Goal: Task Accomplishment & Management: Manage account settings

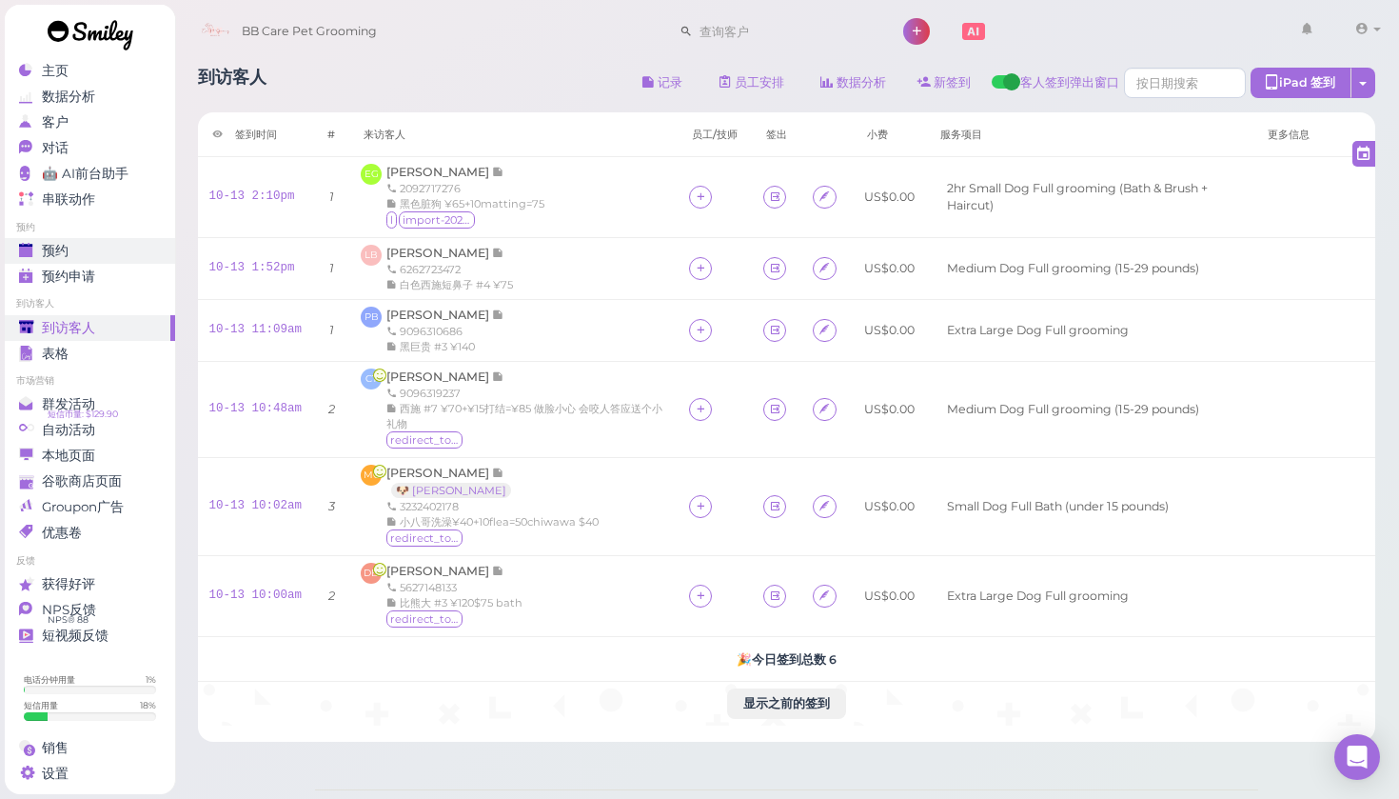
click at [83, 253] on div "预约" at bounding box center [87, 251] width 137 height 16
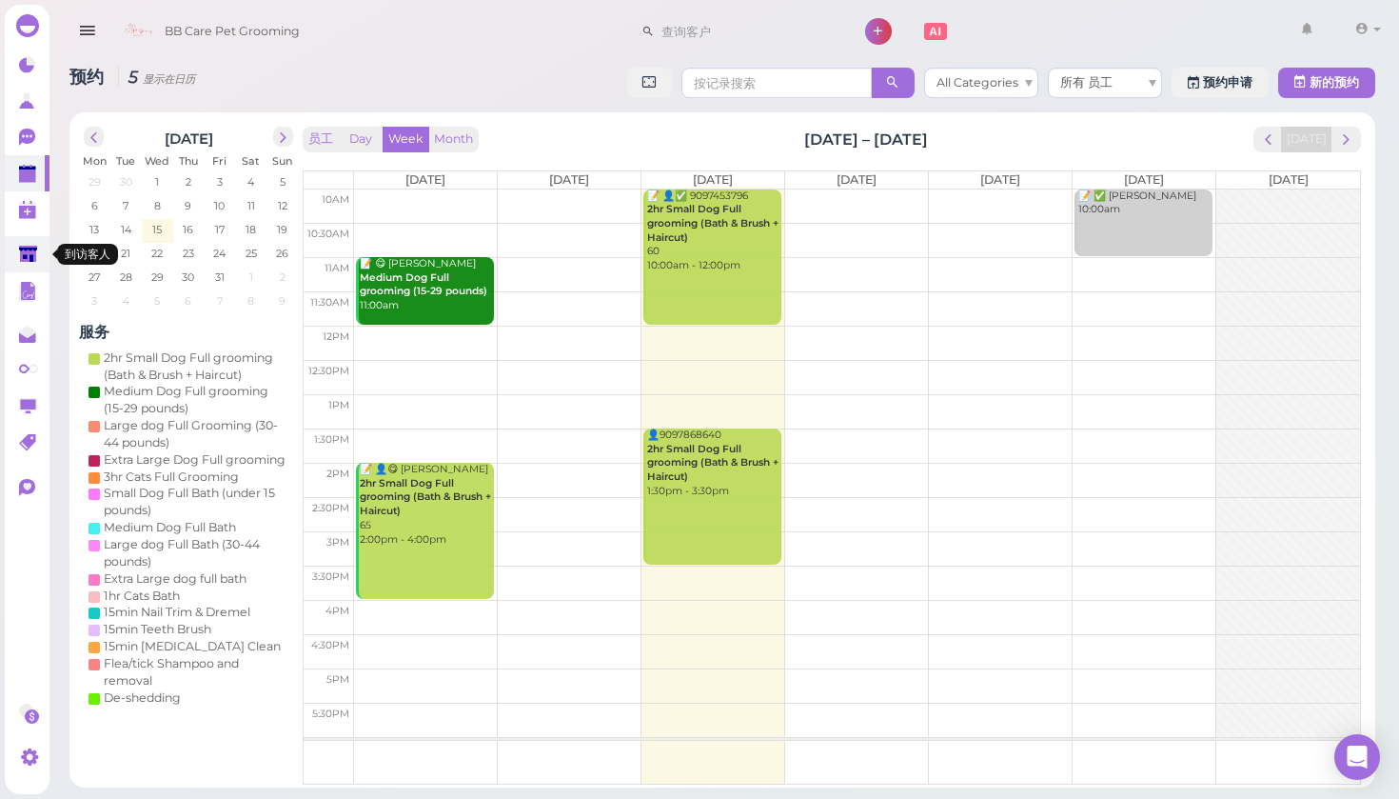
click at [20, 252] on polygon at bounding box center [28, 254] width 18 height 16
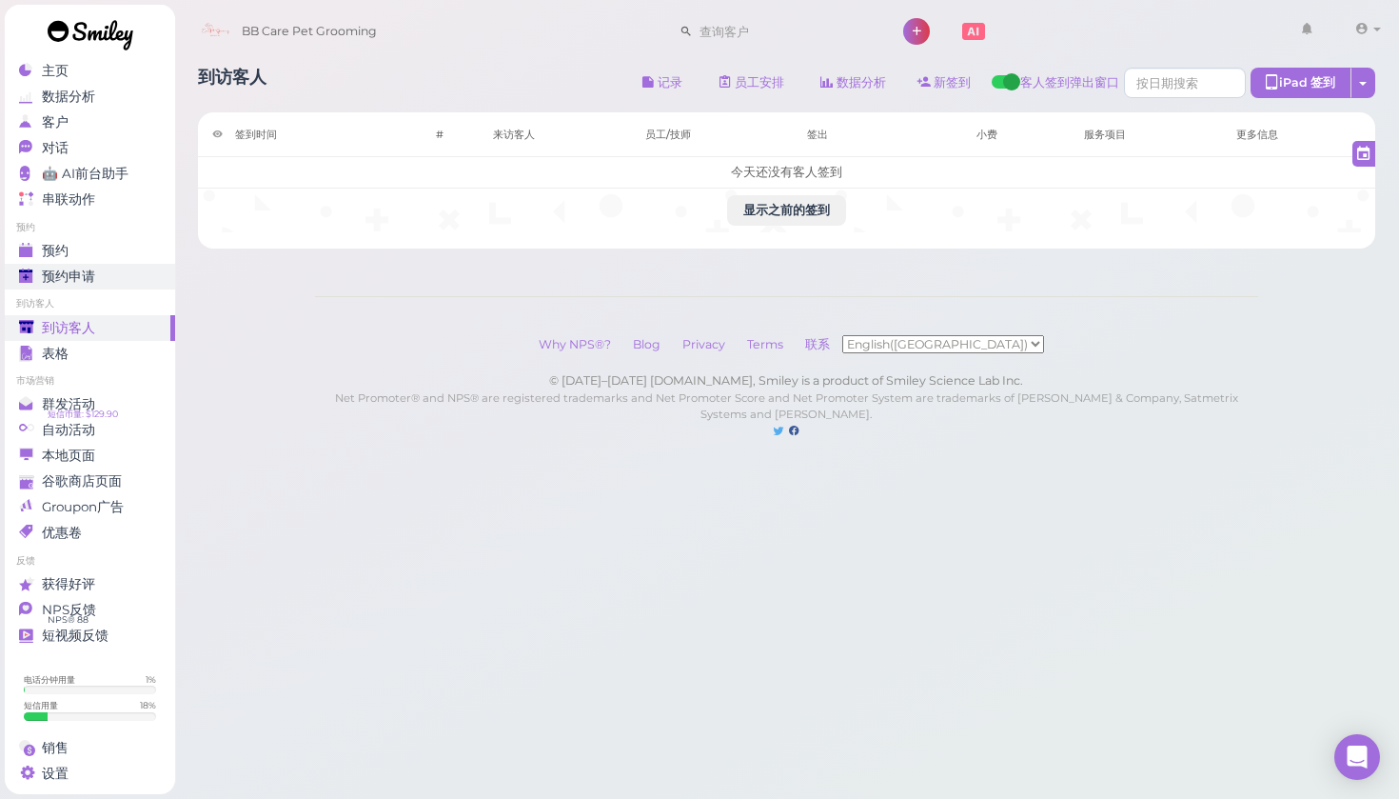
click at [67, 272] on span "预约申请" at bounding box center [68, 276] width 53 height 16
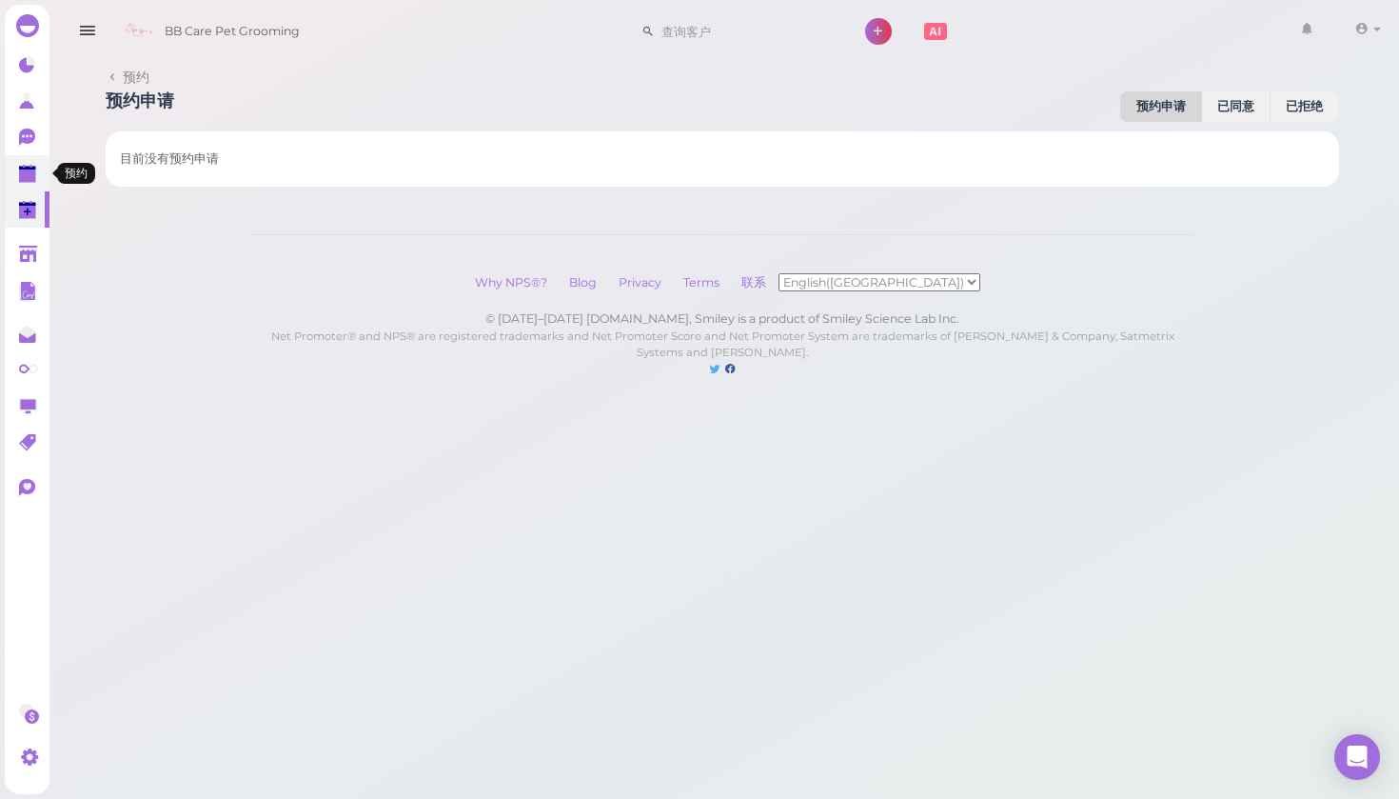
click at [36, 165] on icon at bounding box center [29, 175] width 20 height 20
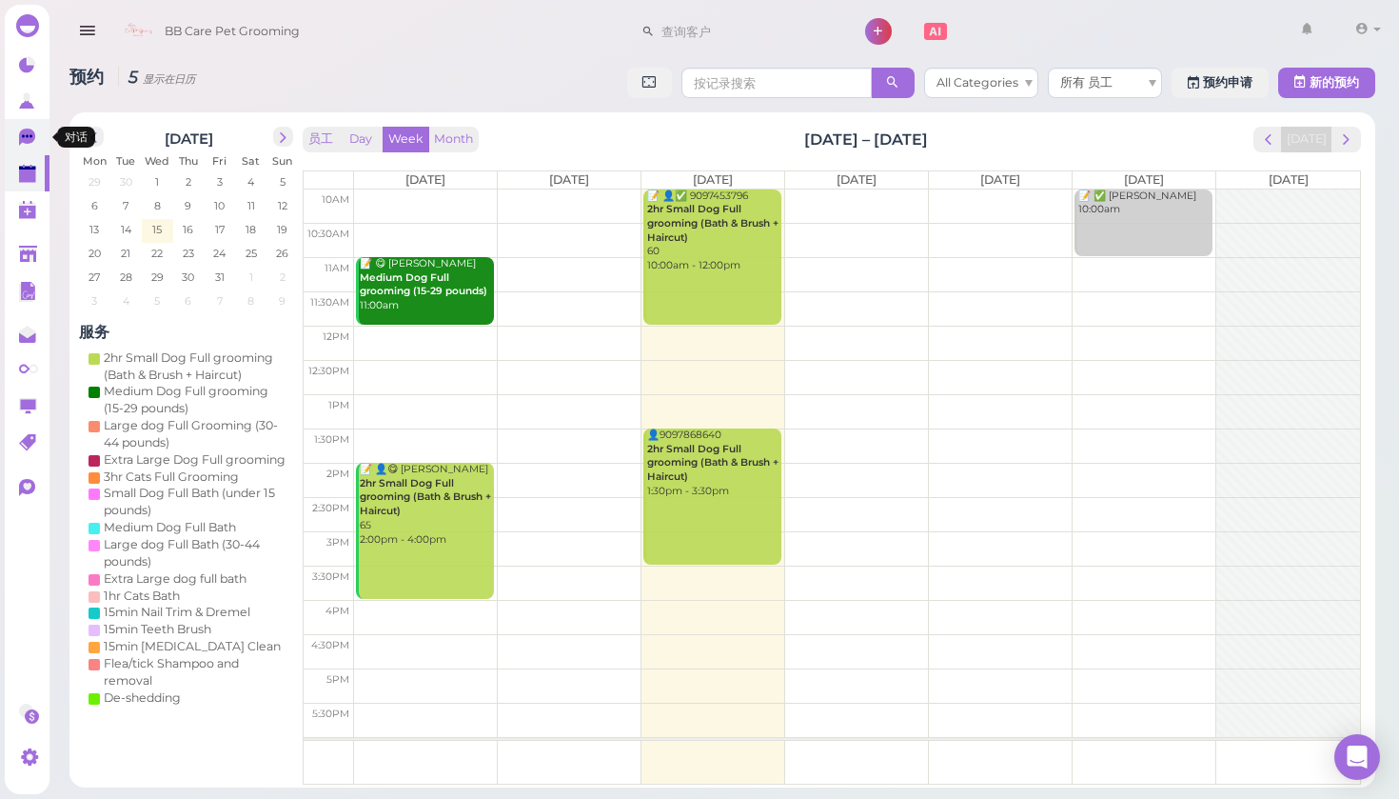
click at [25, 145] on icon at bounding box center [29, 139] width 20 height 20
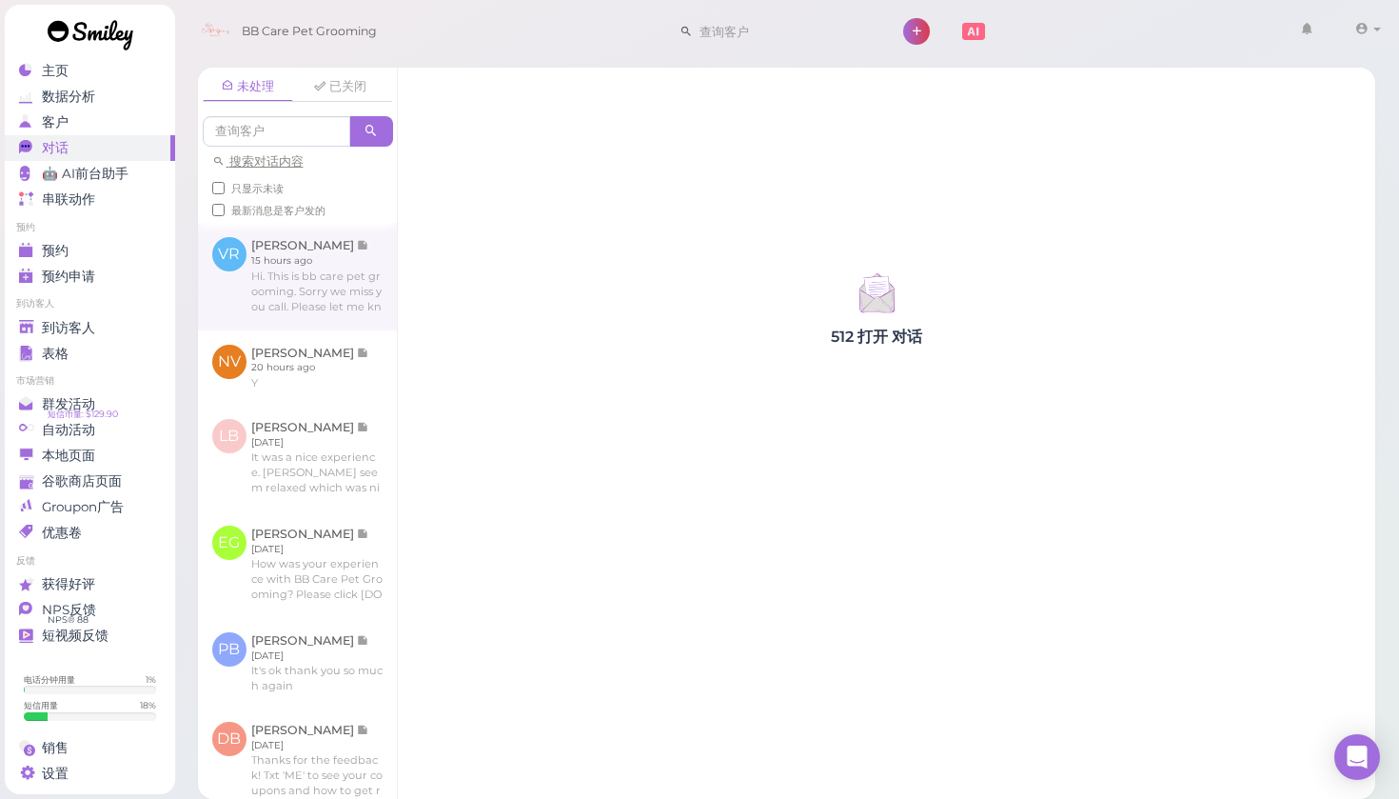
click at [298, 291] on link at bounding box center [297, 276] width 199 height 107
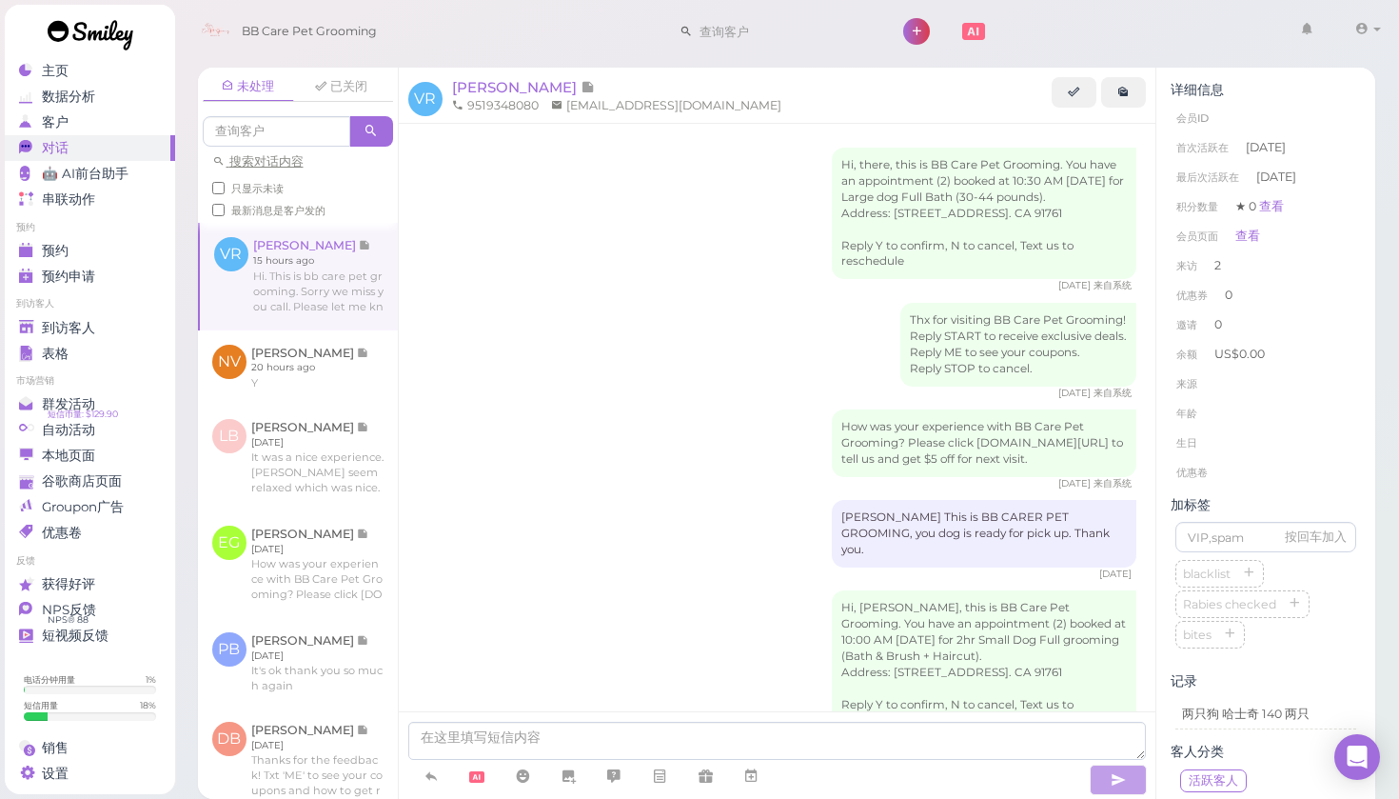
scroll to position [1323, 0]
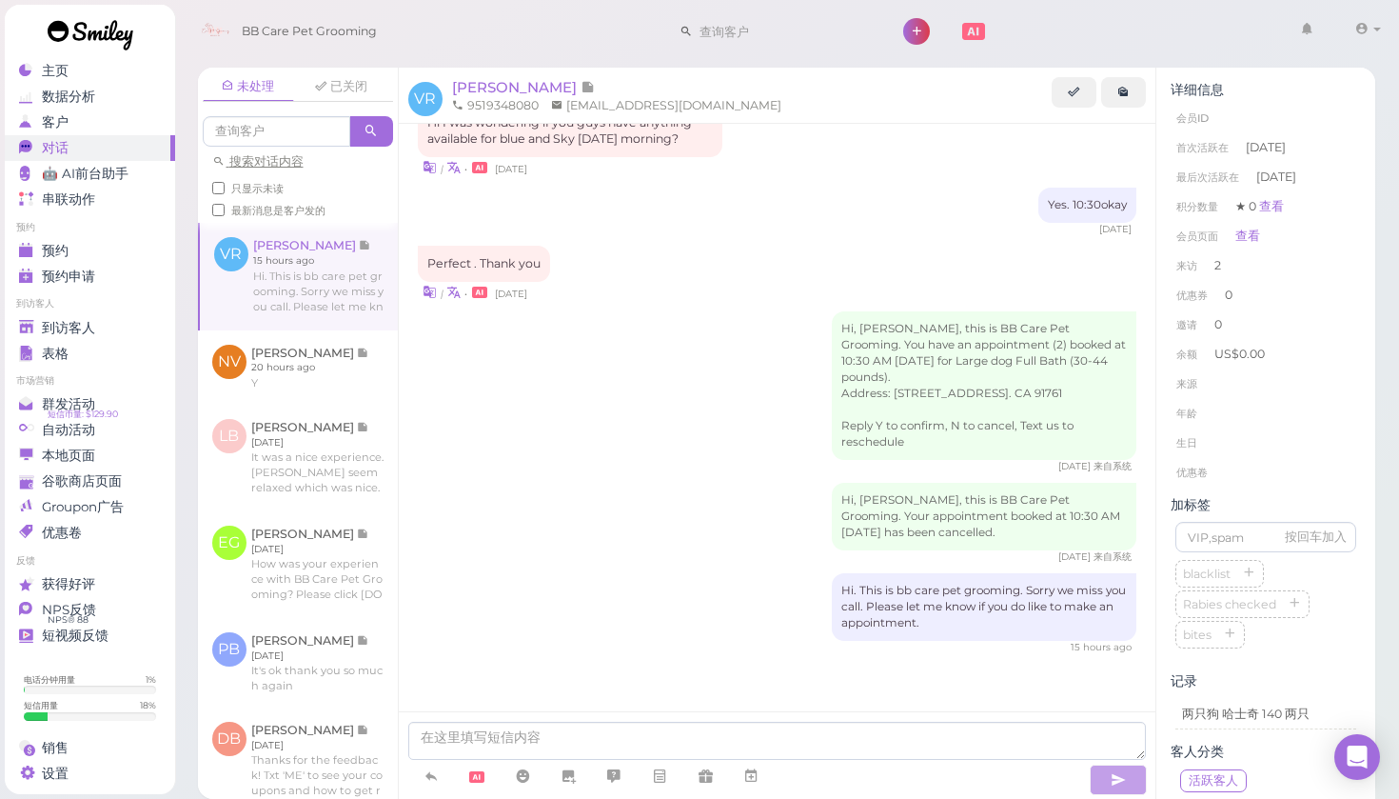
click at [544, 393] on div "Hi, Vanessa, this is BB Care Pet Grooming. You have an appointment (2) booked a…" at bounding box center [778, 392] width 720 height 162
click at [95, 608] on span "NPS反馈" at bounding box center [69, 610] width 54 height 16
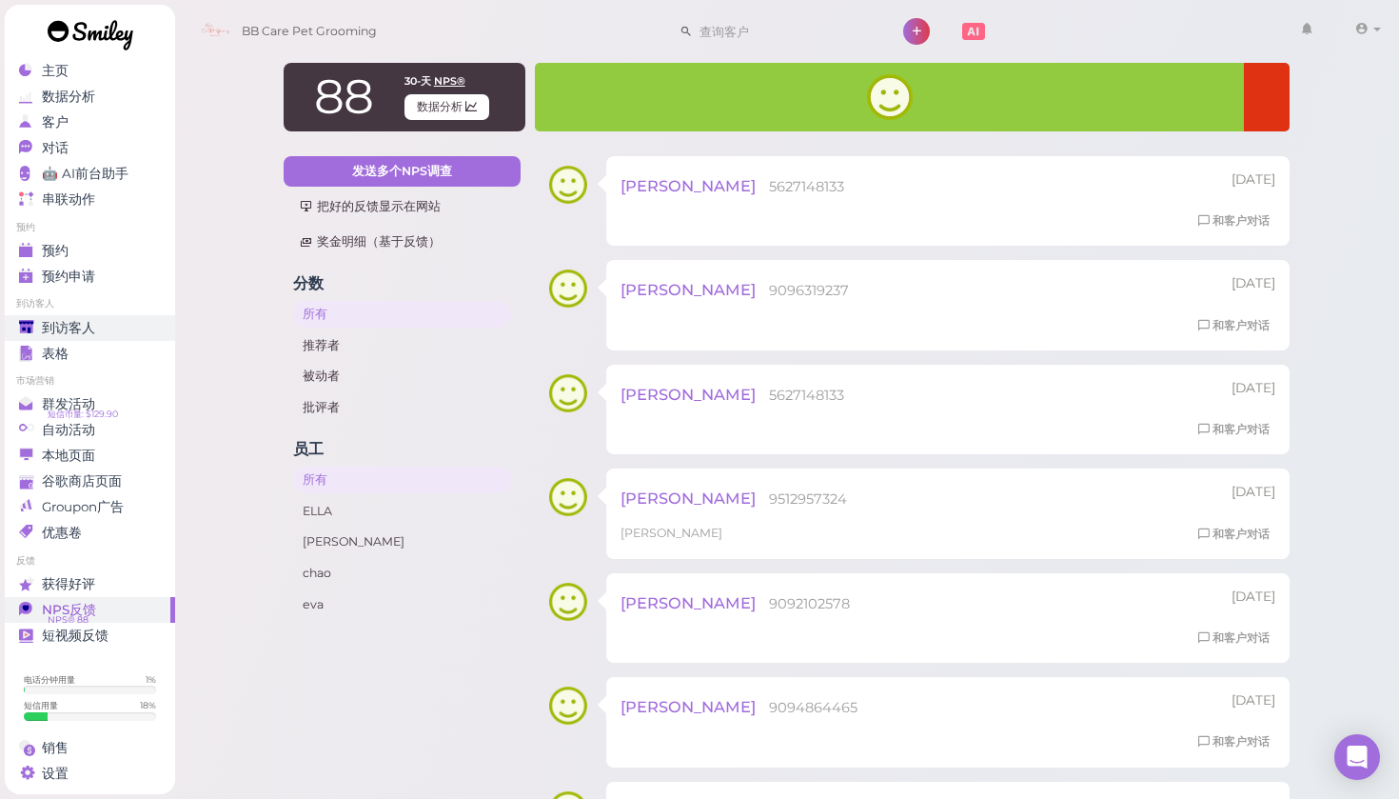
click at [89, 330] on span "到访客人" at bounding box center [68, 328] width 53 height 16
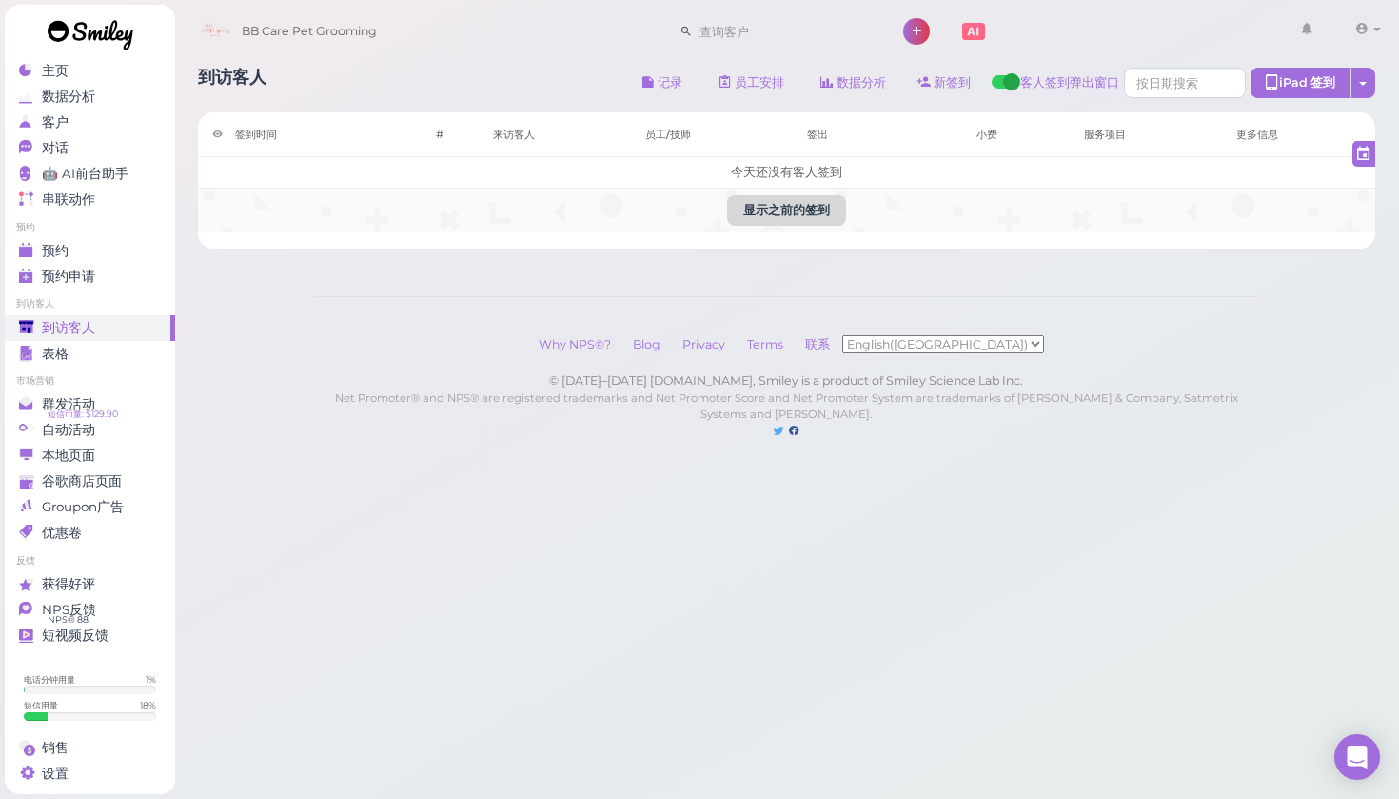
click at [755, 208] on button "显示之前的签到" at bounding box center [786, 210] width 119 height 30
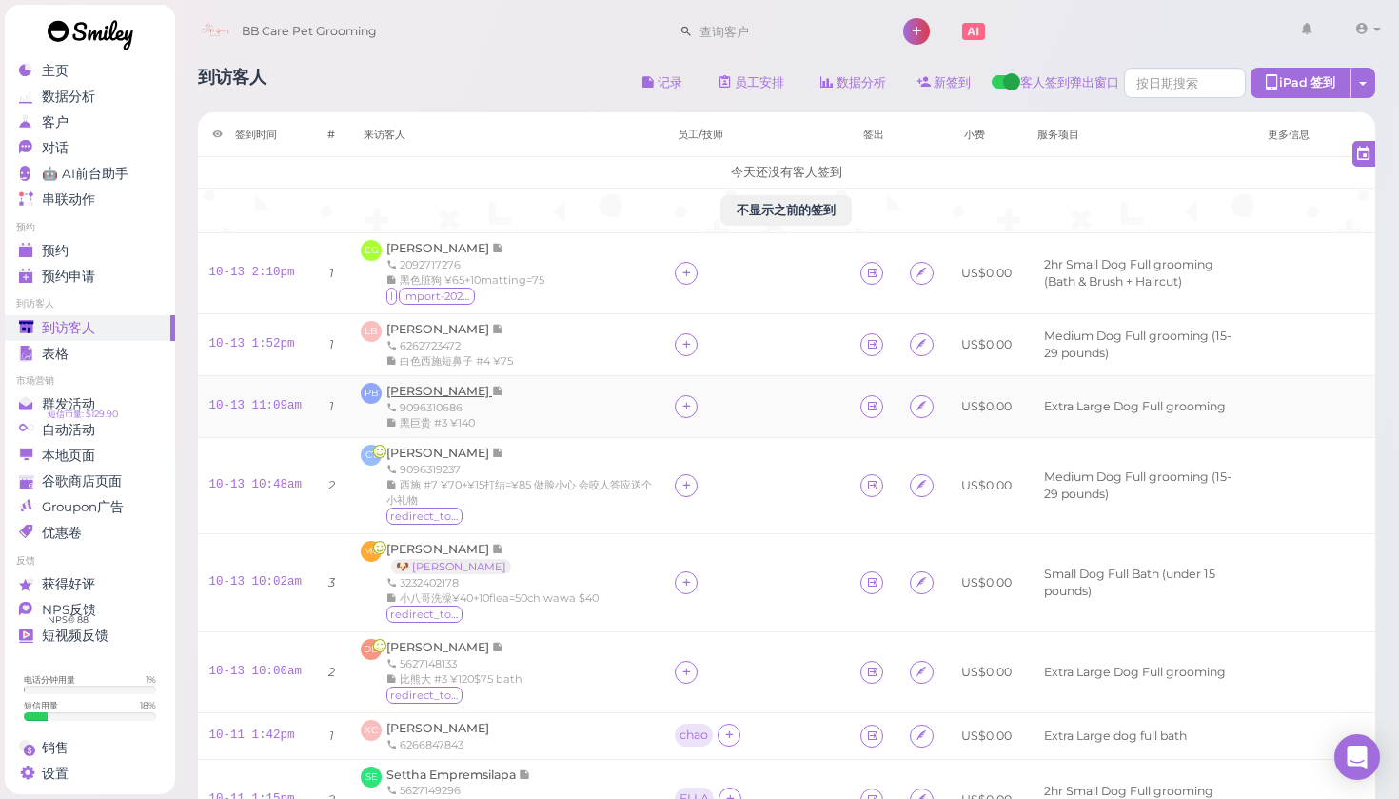
click at [444, 391] on span "Patrick Baiza" at bounding box center [439, 391] width 106 height 14
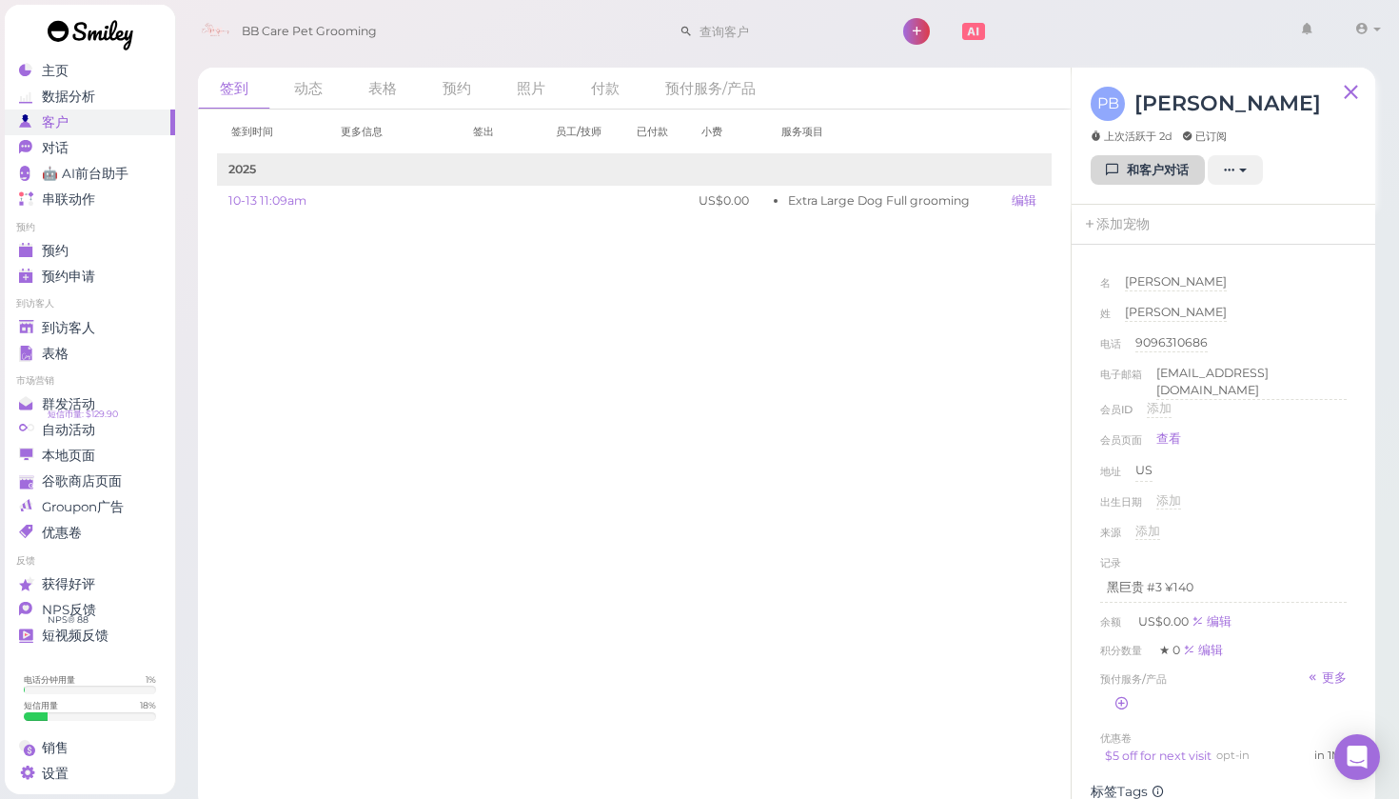
click at [1133, 178] on link "和客户对话" at bounding box center [1148, 170] width 114 height 30
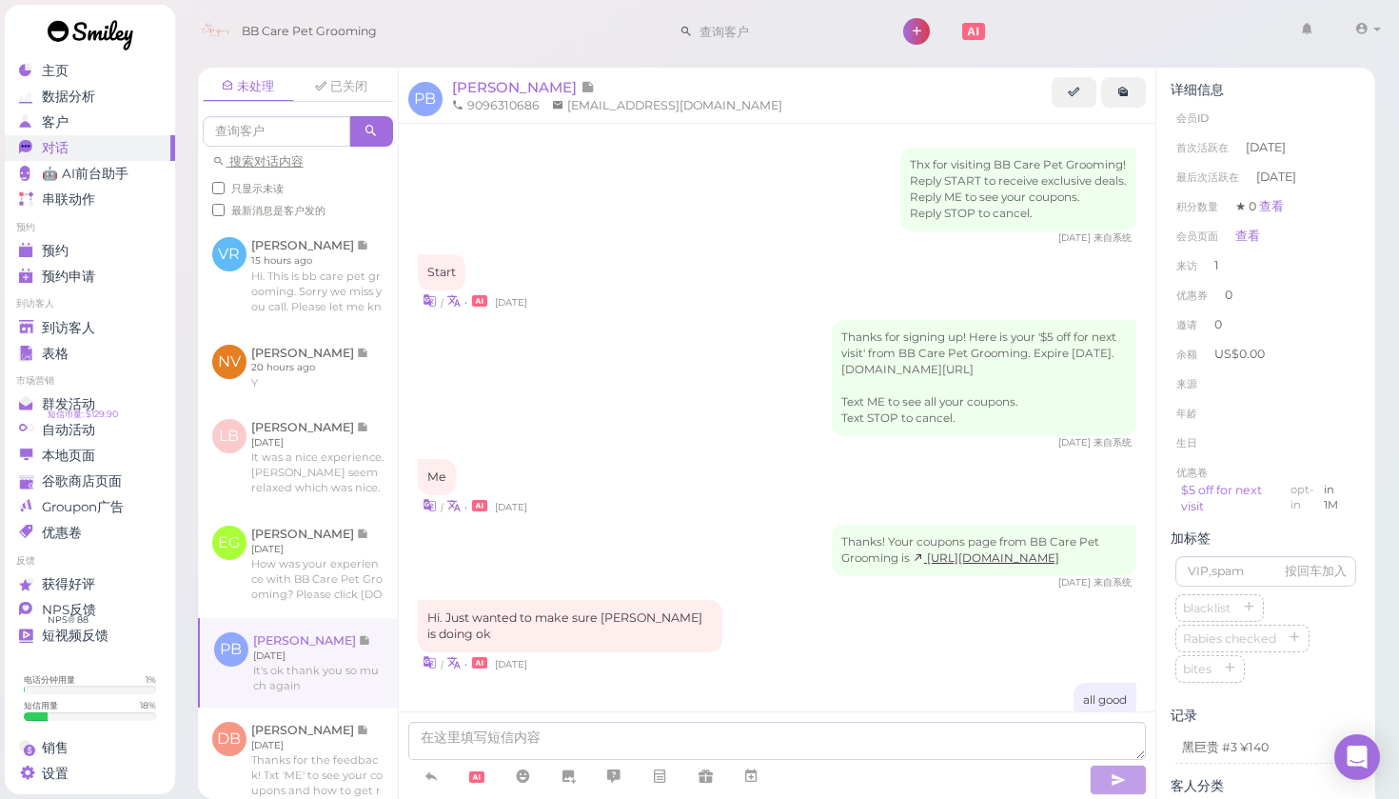
scroll to position [477, 0]
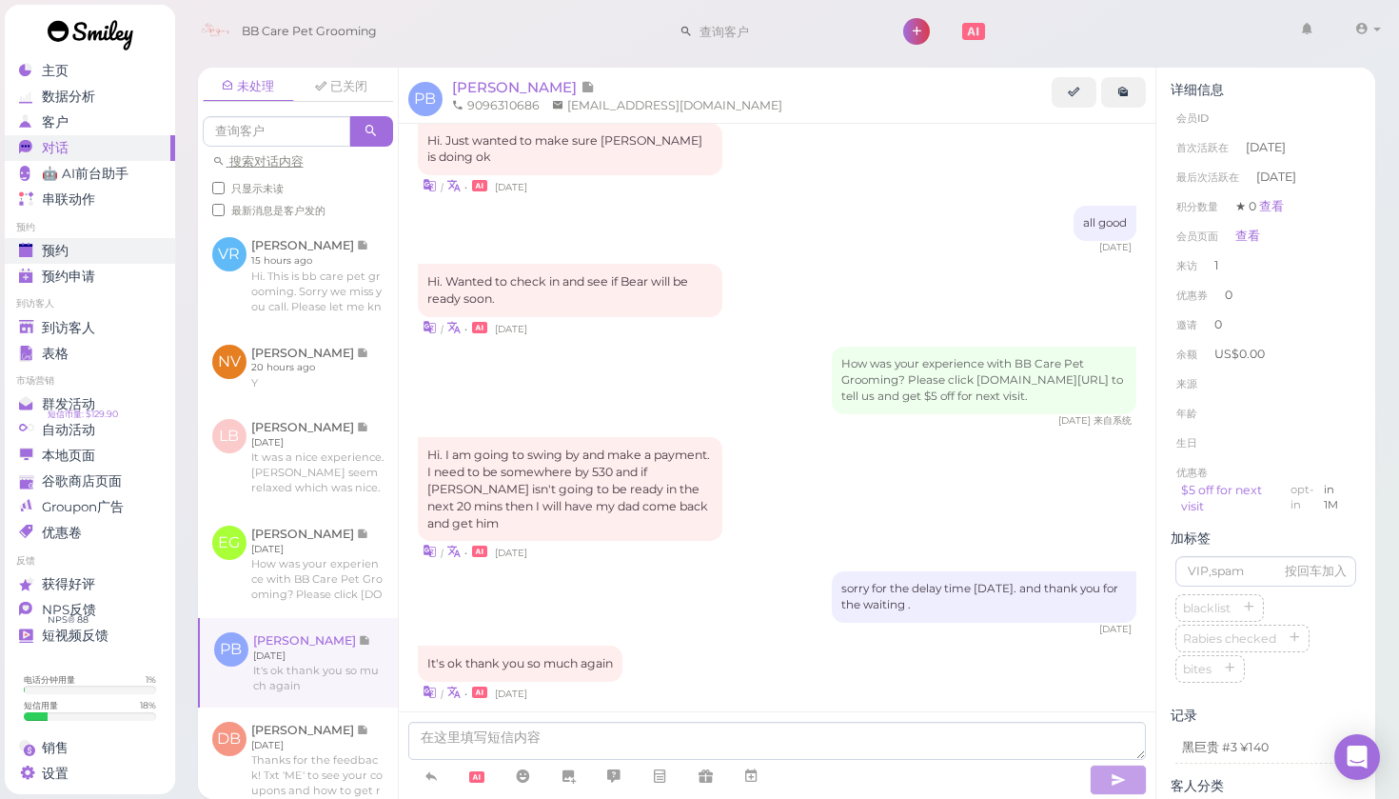
click at [84, 244] on div "预约" at bounding box center [87, 251] width 137 height 16
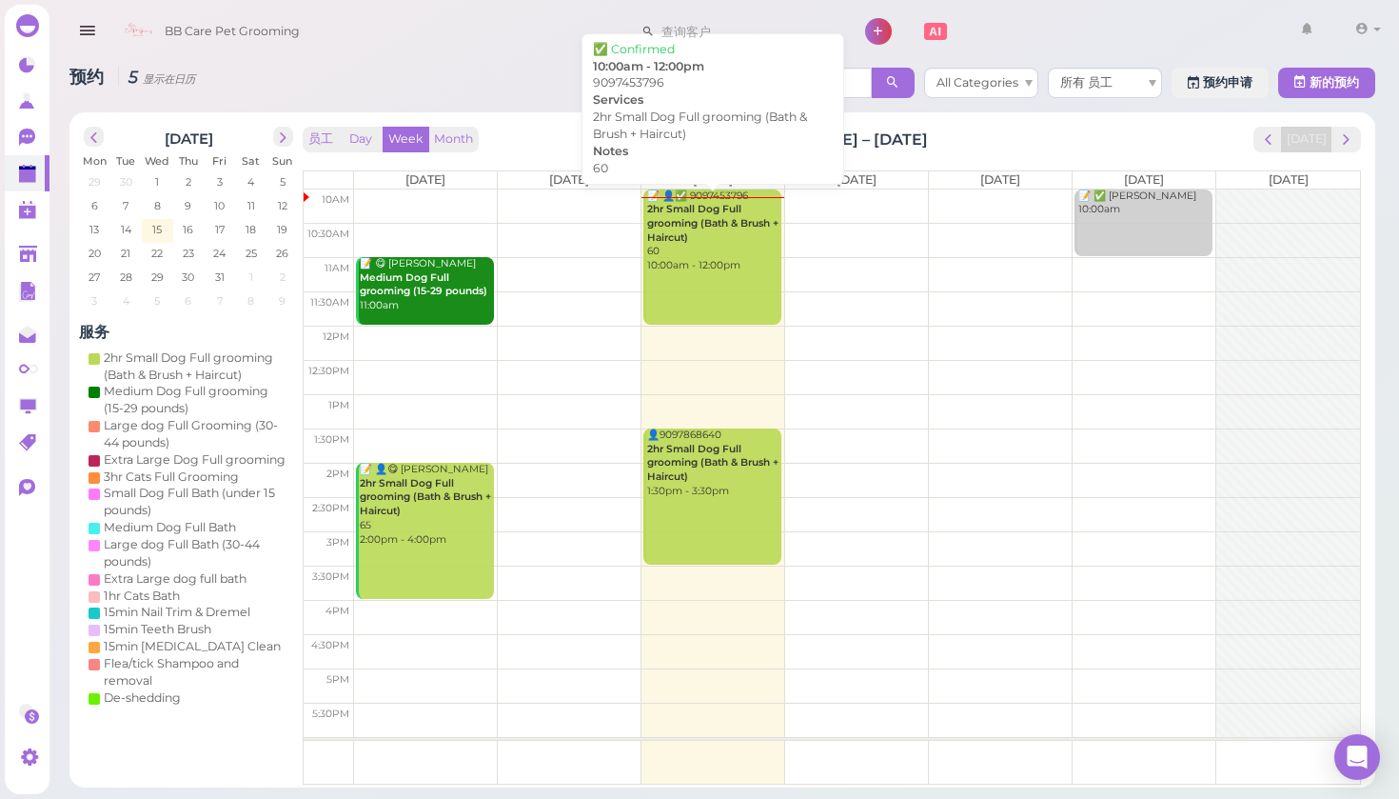
click at [687, 262] on div "📝 👤✅ 9097453796 2hr Small Dog Full grooming (Bath & Brush + Haircut) 60 10:00am…" at bounding box center [713, 231] width 134 height 84
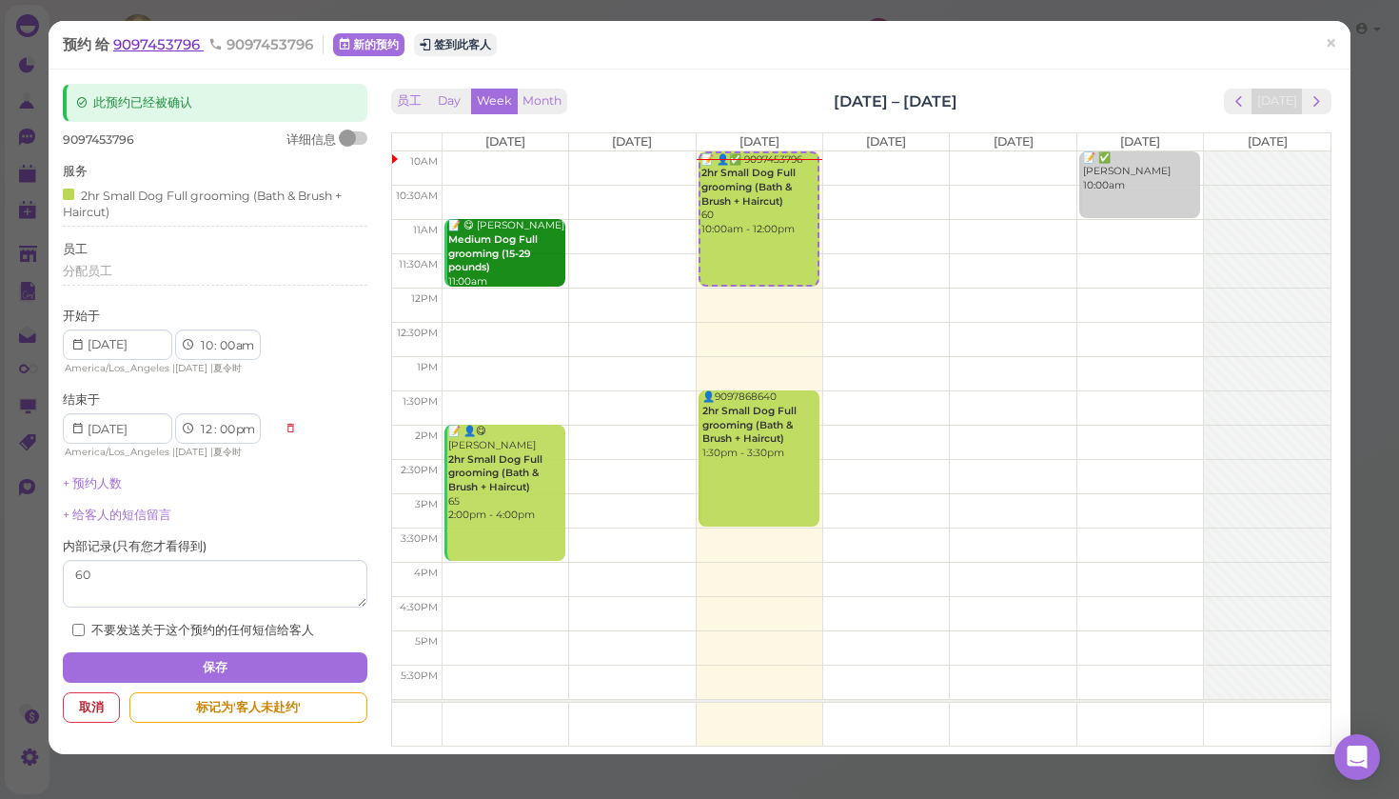
click at [179, 44] on span "9097453796" at bounding box center [158, 44] width 90 height 18
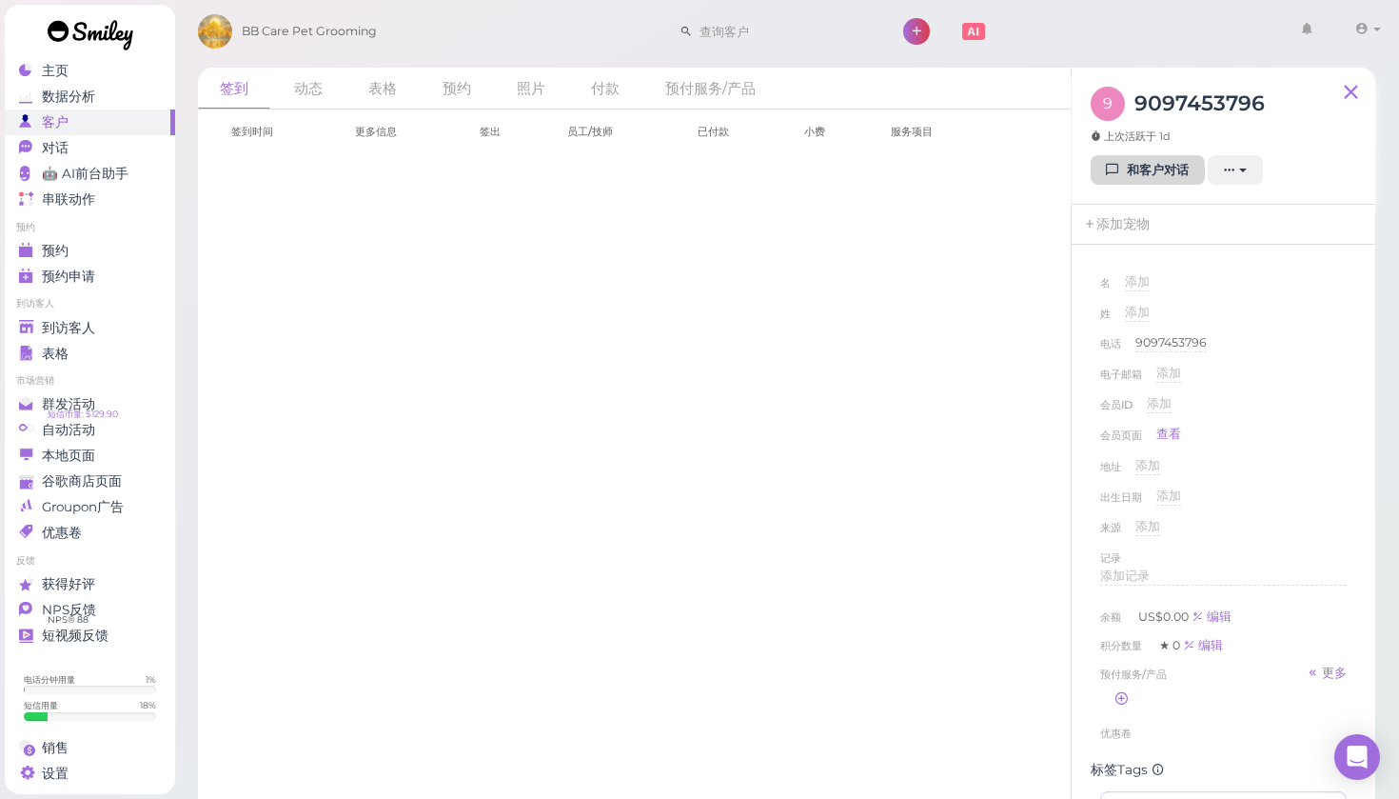
click at [1160, 174] on link "和客户对话" at bounding box center [1148, 170] width 114 height 30
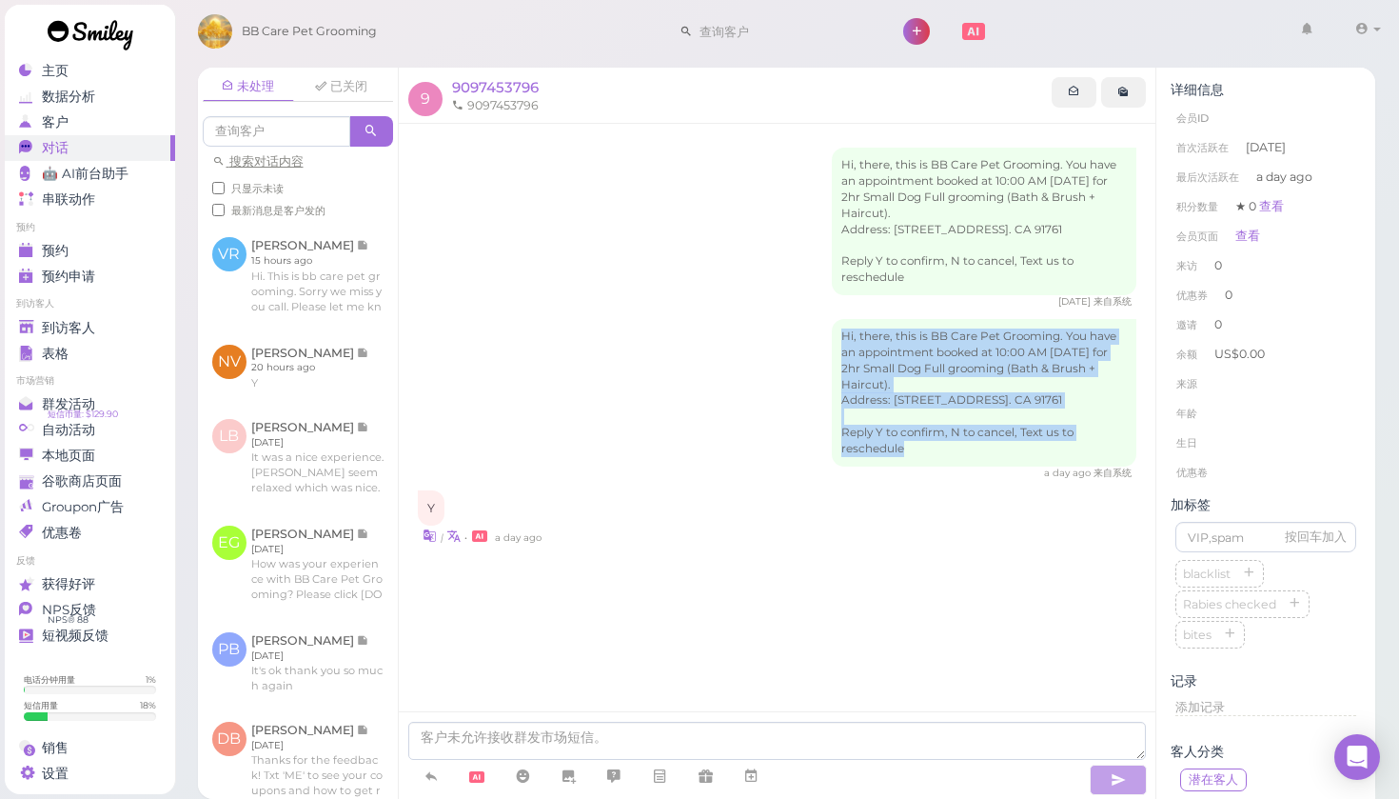
drag, startPoint x: 844, startPoint y: 341, endPoint x: 910, endPoint y: 461, distance: 136.7
click at [910, 461] on div "Hi, there, this is BB Care Pet Grooming. You have an appointment booked at 10:0…" at bounding box center [984, 393] width 305 height 148
copy div "Hi, there, this is BB Care Pet Grooming. You have an appointment booked at 10:0…"
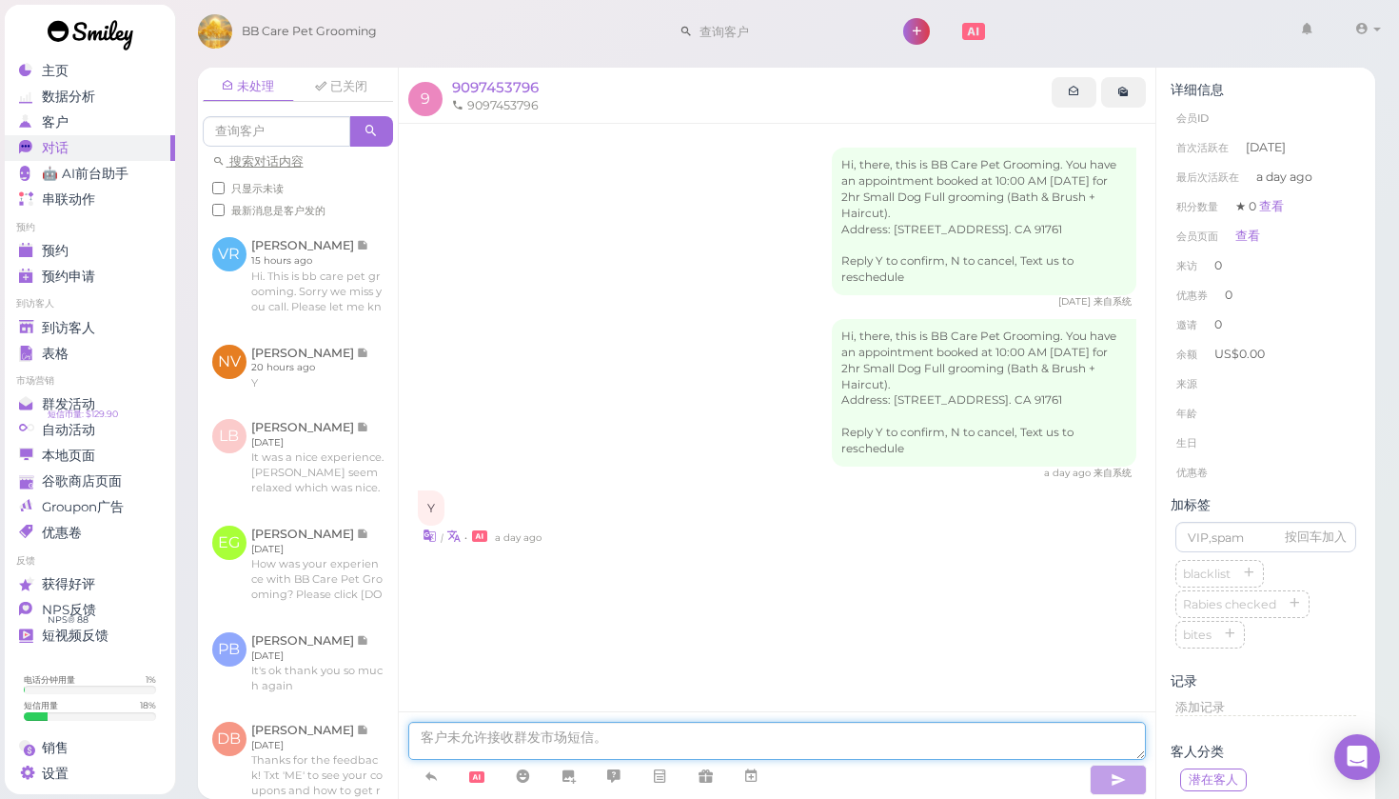
click at [581, 723] on textarea at bounding box center [777, 741] width 739 height 38
paste textarea "Hi, there, this is BB Care Pet Grooming. You have an appointment booked at 10:0…"
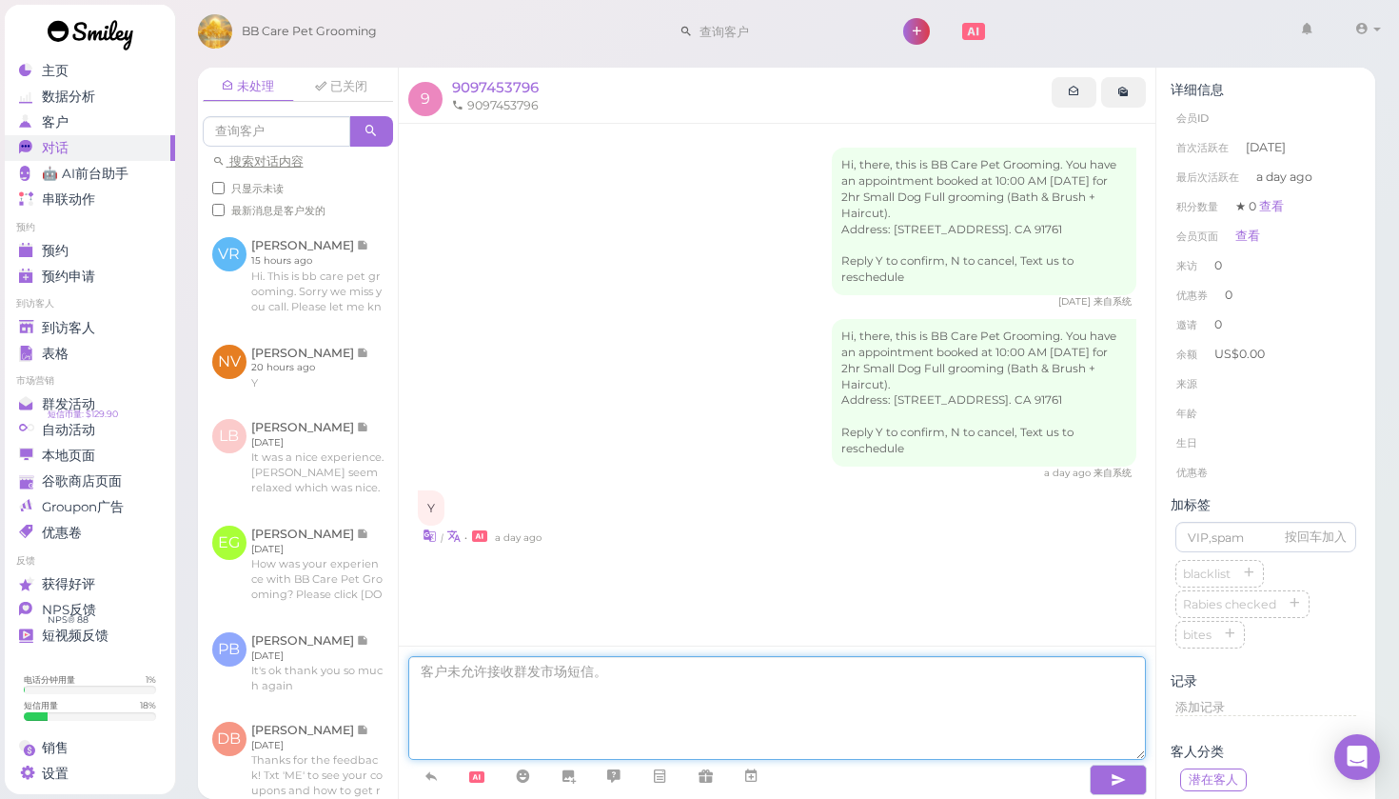
type textarea "Hi, there, this is BB Care Pet Grooming. You have an appointment booked at 10:0…"
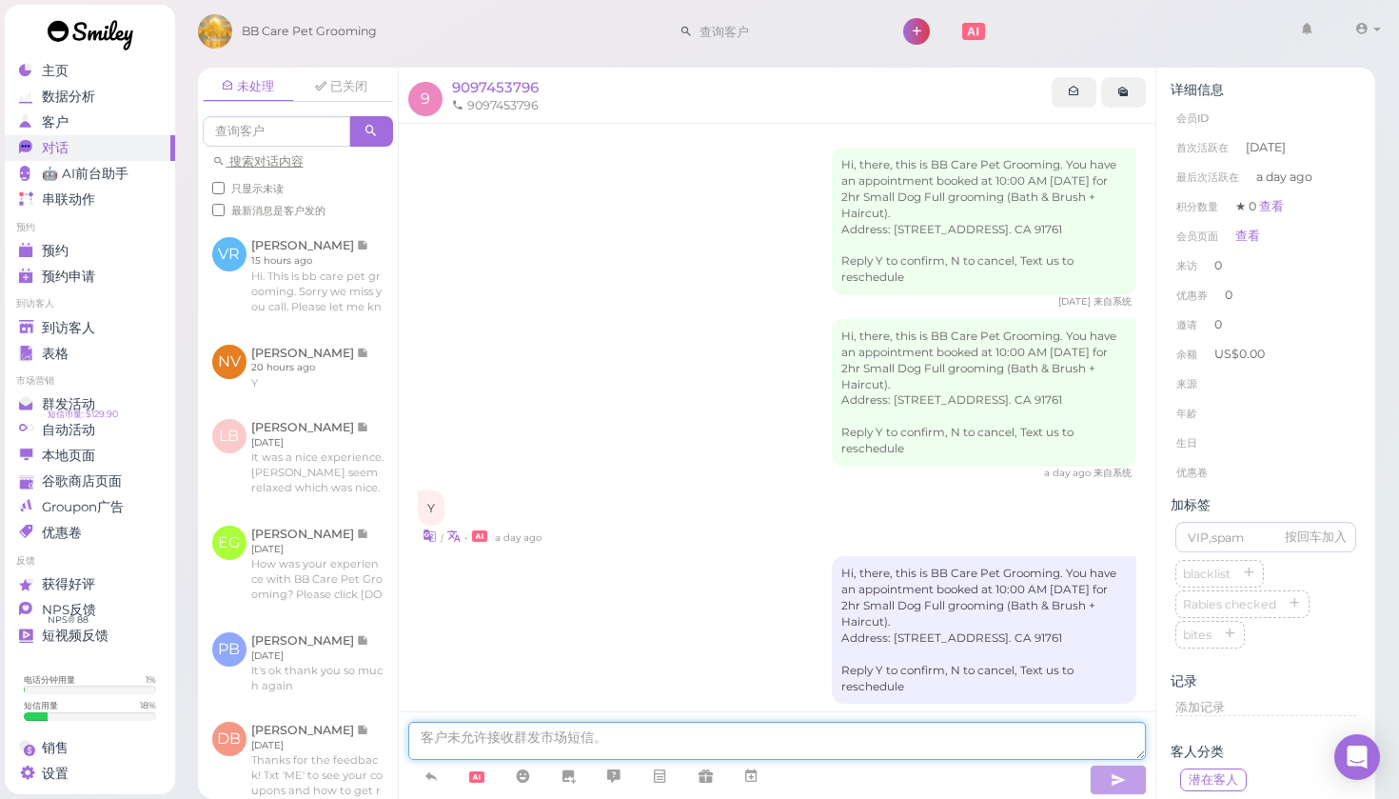
scroll to position [71, 0]
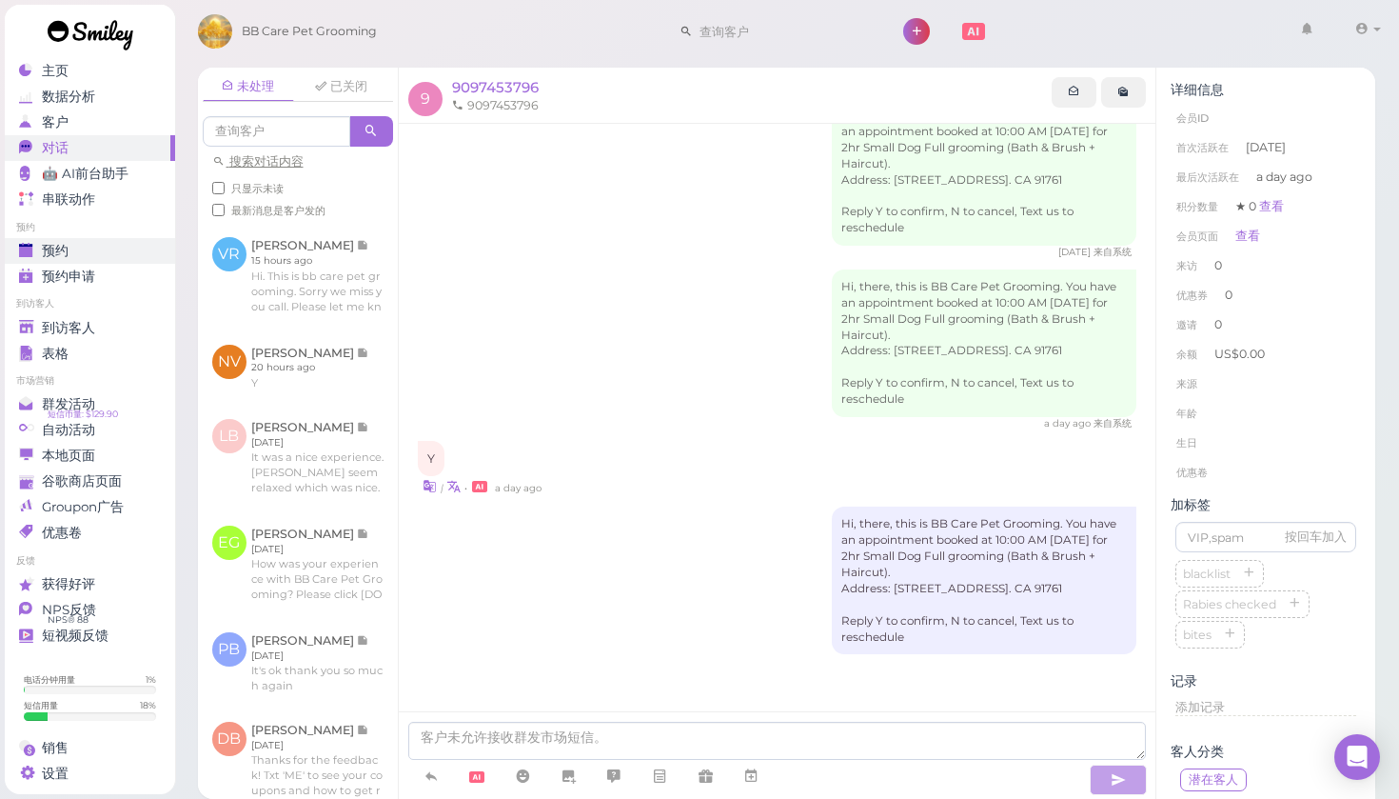
click at [106, 240] on link "预约" at bounding box center [90, 251] width 170 height 26
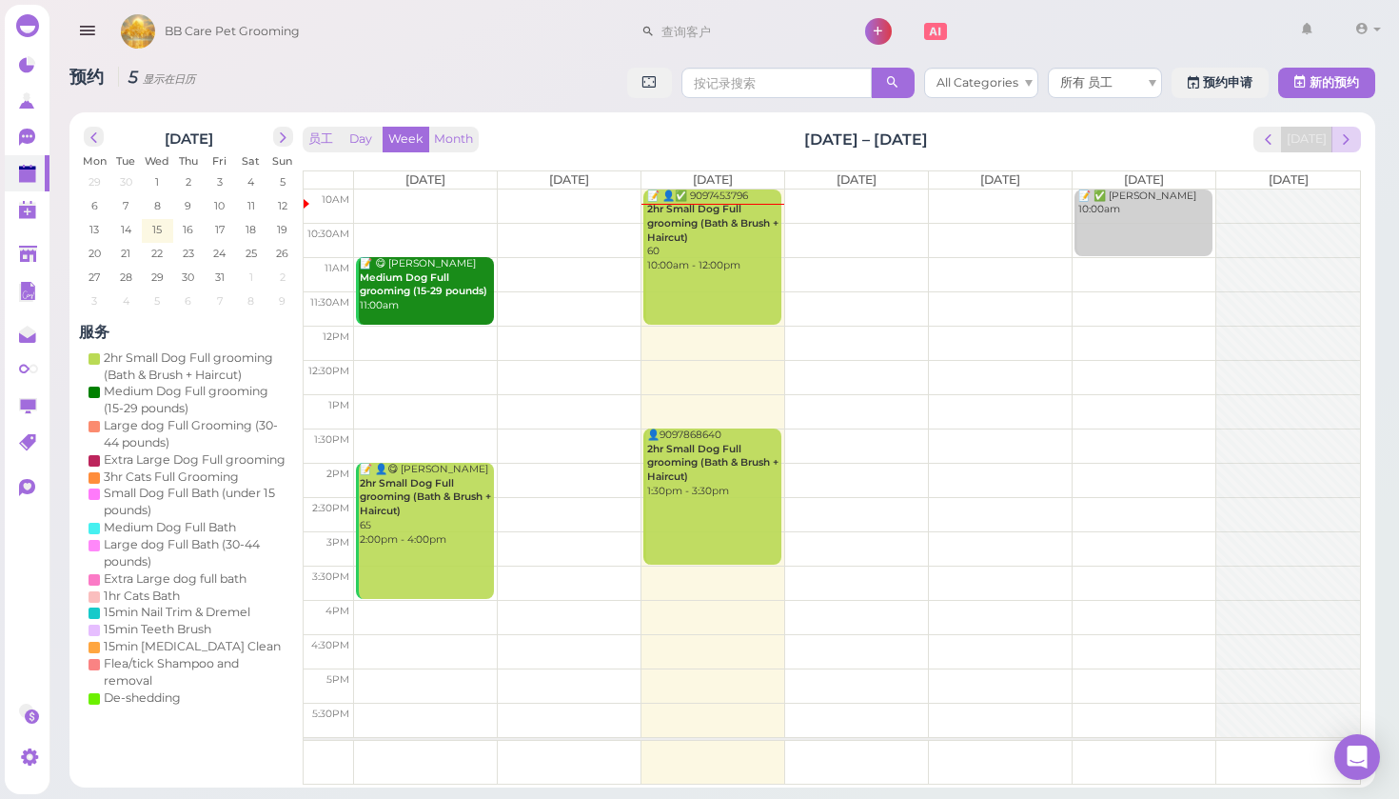
click at [1343, 148] on button "next" at bounding box center [1347, 140] width 30 height 26
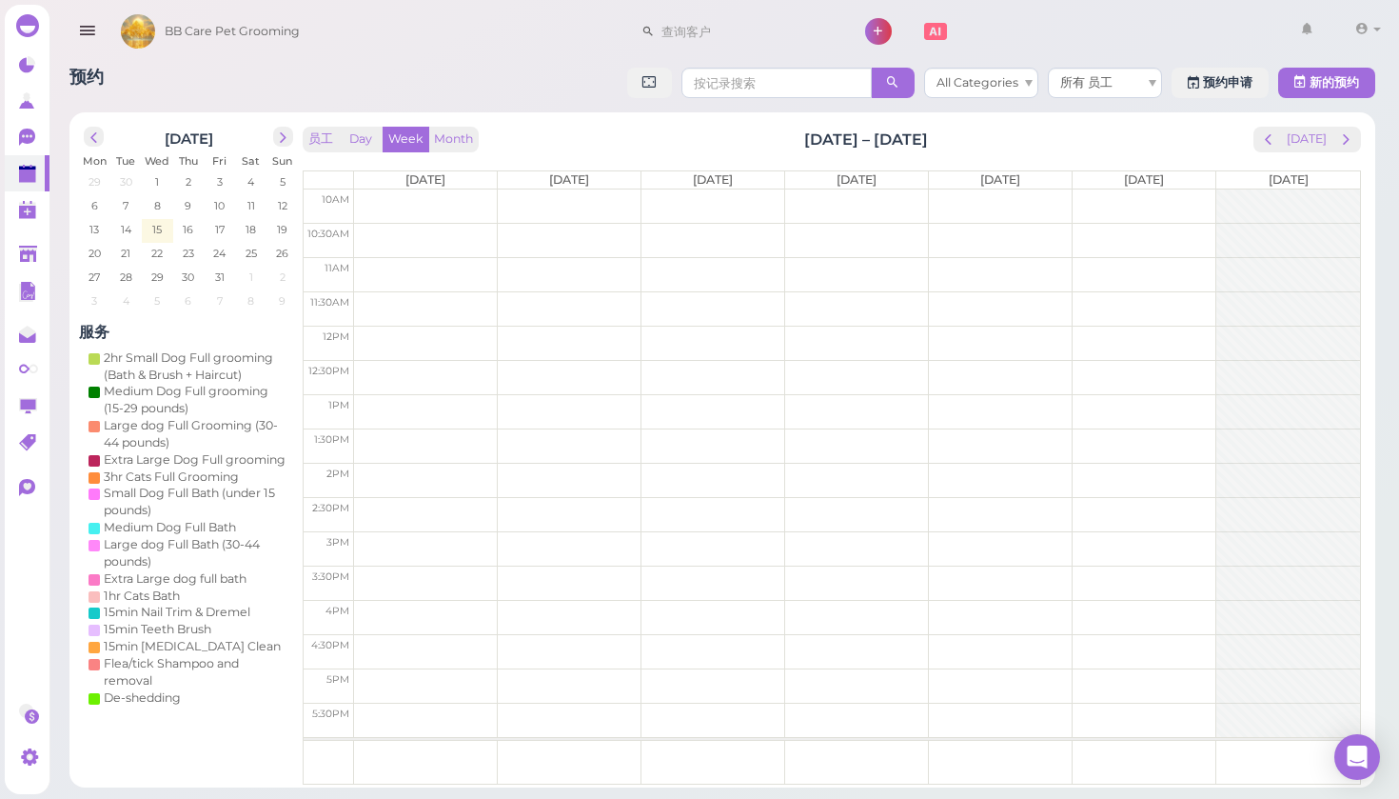
click at [398, 197] on td at bounding box center [857, 206] width 1006 height 34
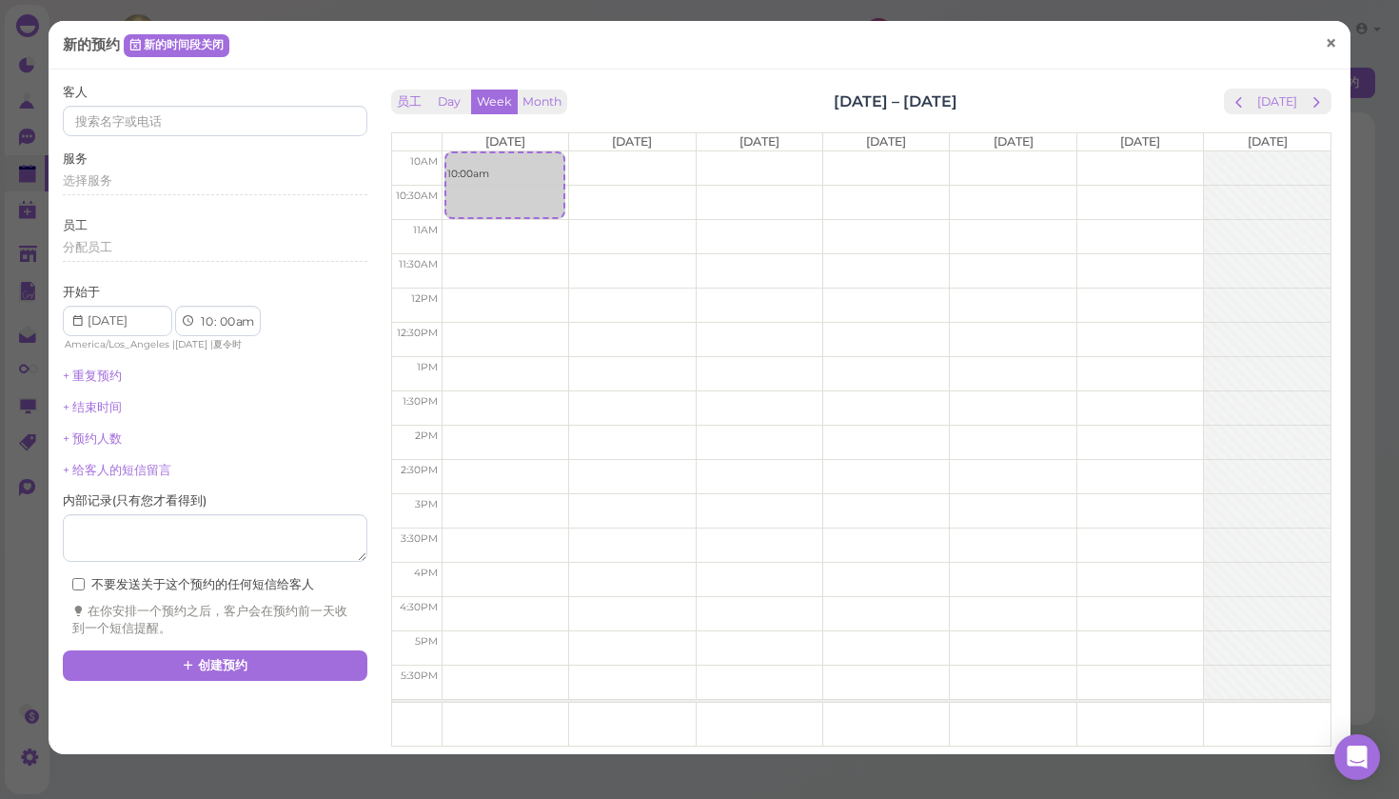
click at [1337, 43] on span "×" at bounding box center [1331, 43] width 12 height 27
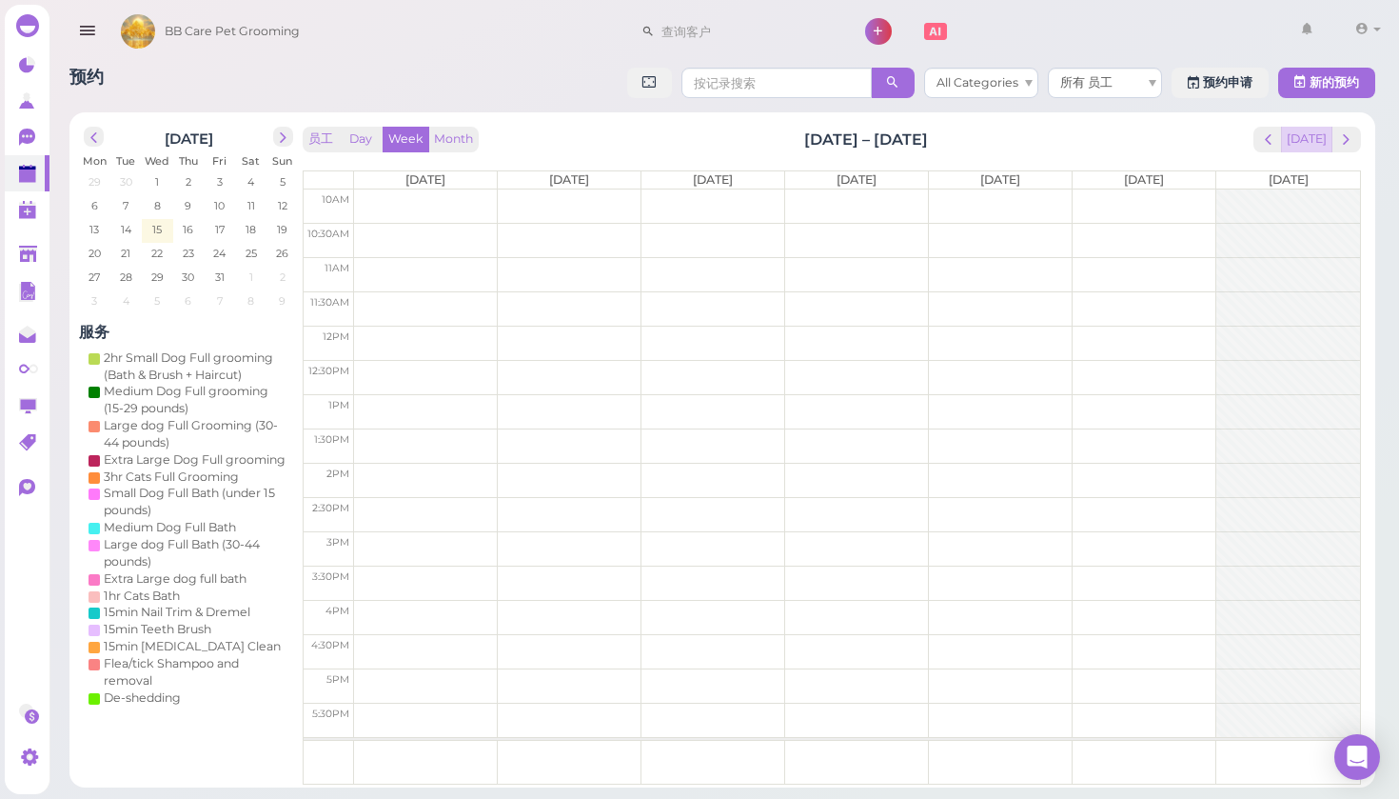
click at [1303, 143] on button "[DATE]" at bounding box center [1306, 140] width 51 height 26
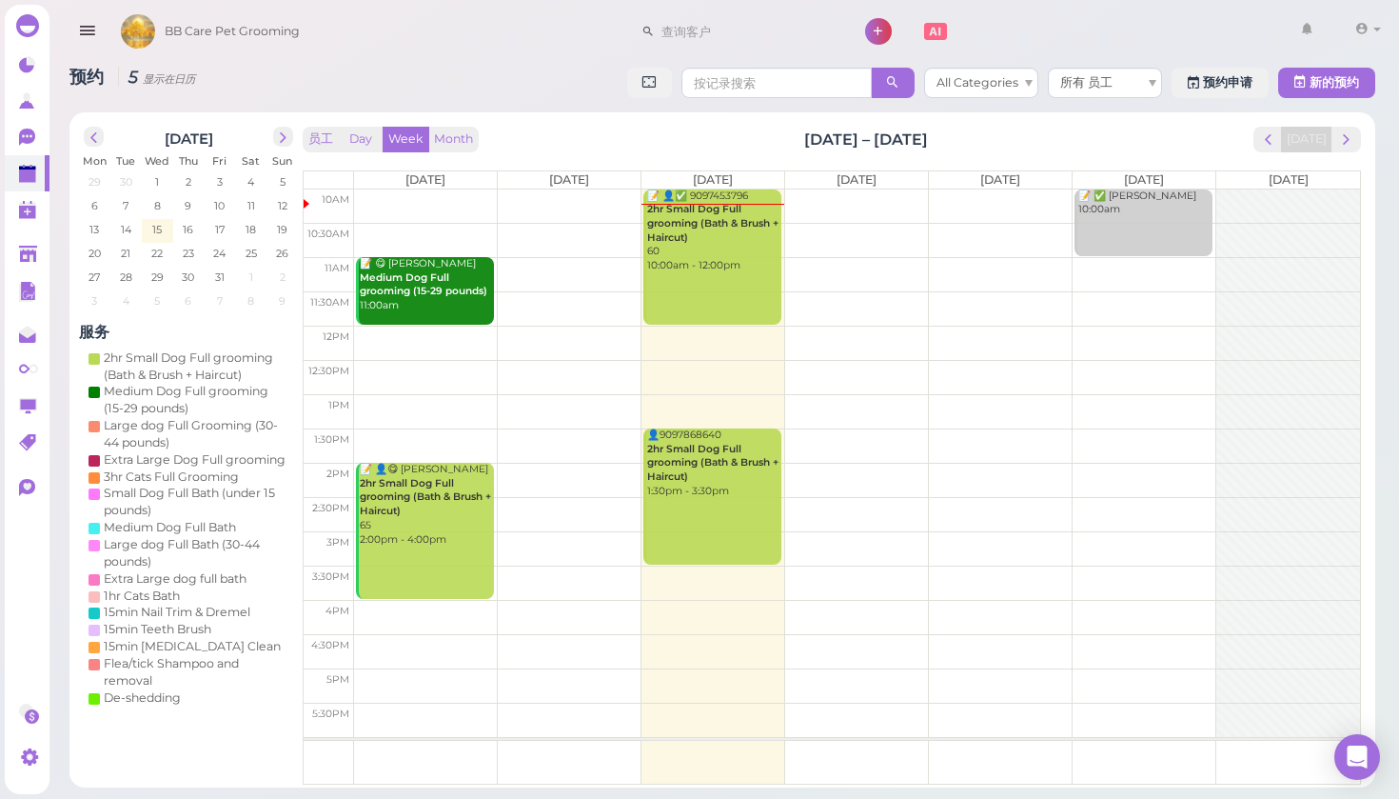
click at [782, 225] on td at bounding box center [857, 240] width 1006 height 34
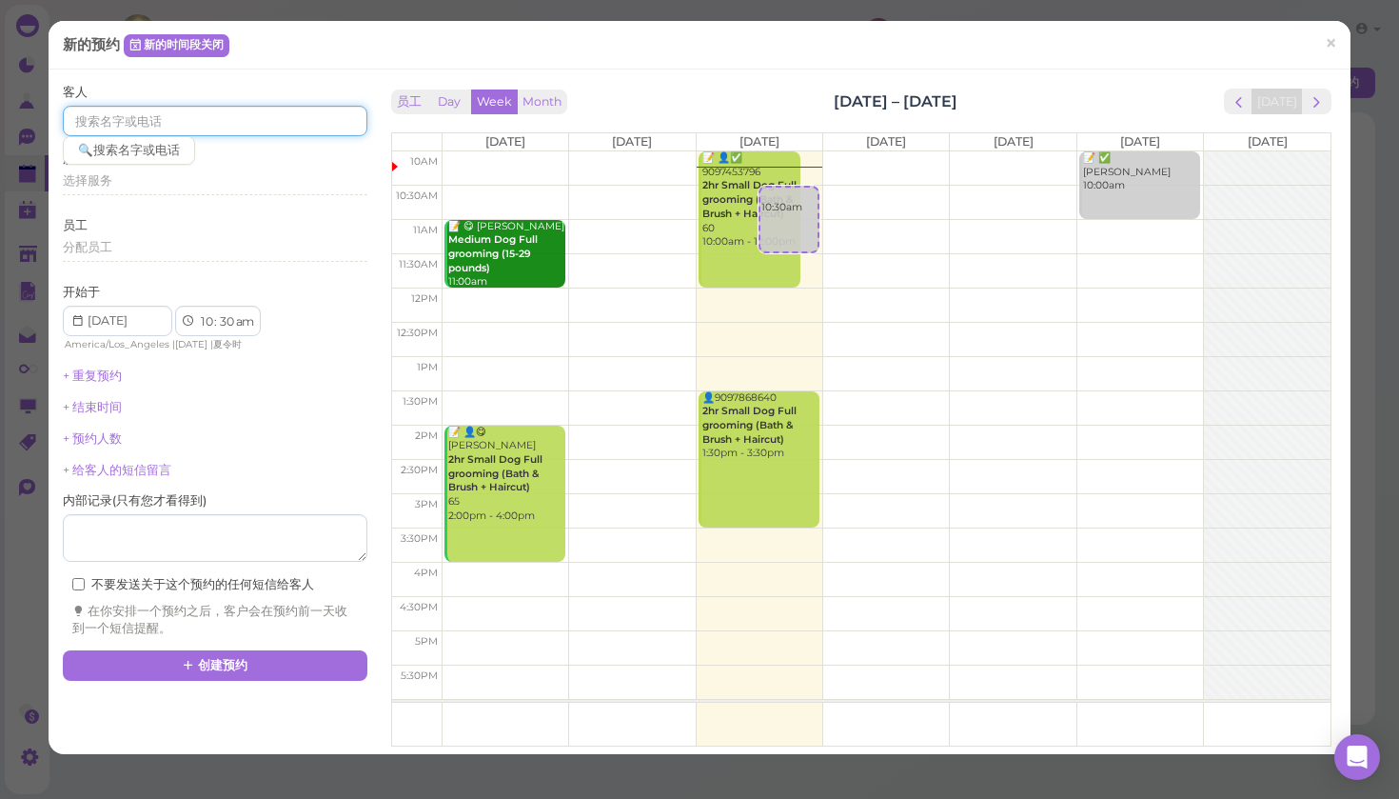
click at [269, 116] on input at bounding box center [215, 121] width 305 height 30
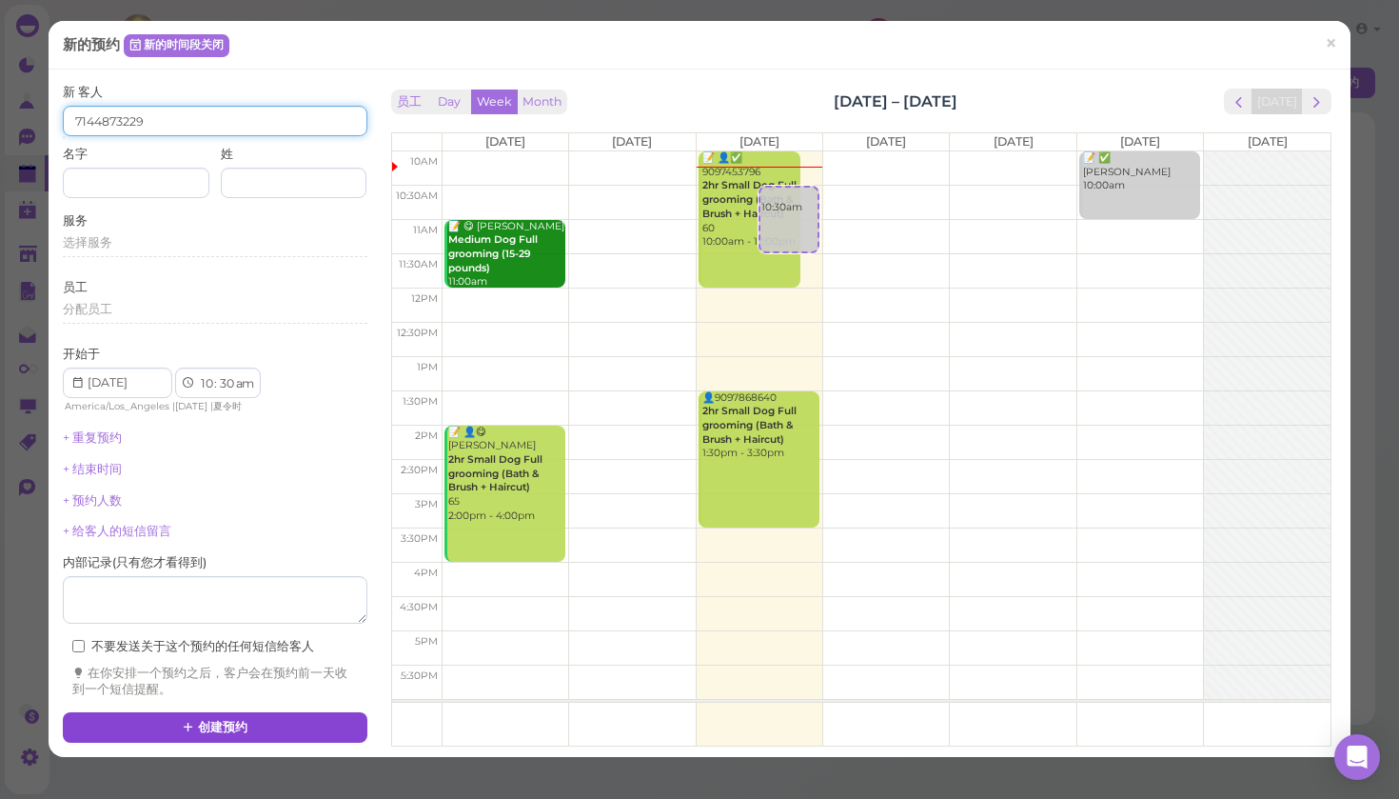
type input "7144873229"
click at [212, 712] on button "创建预约" at bounding box center [215, 727] width 305 height 30
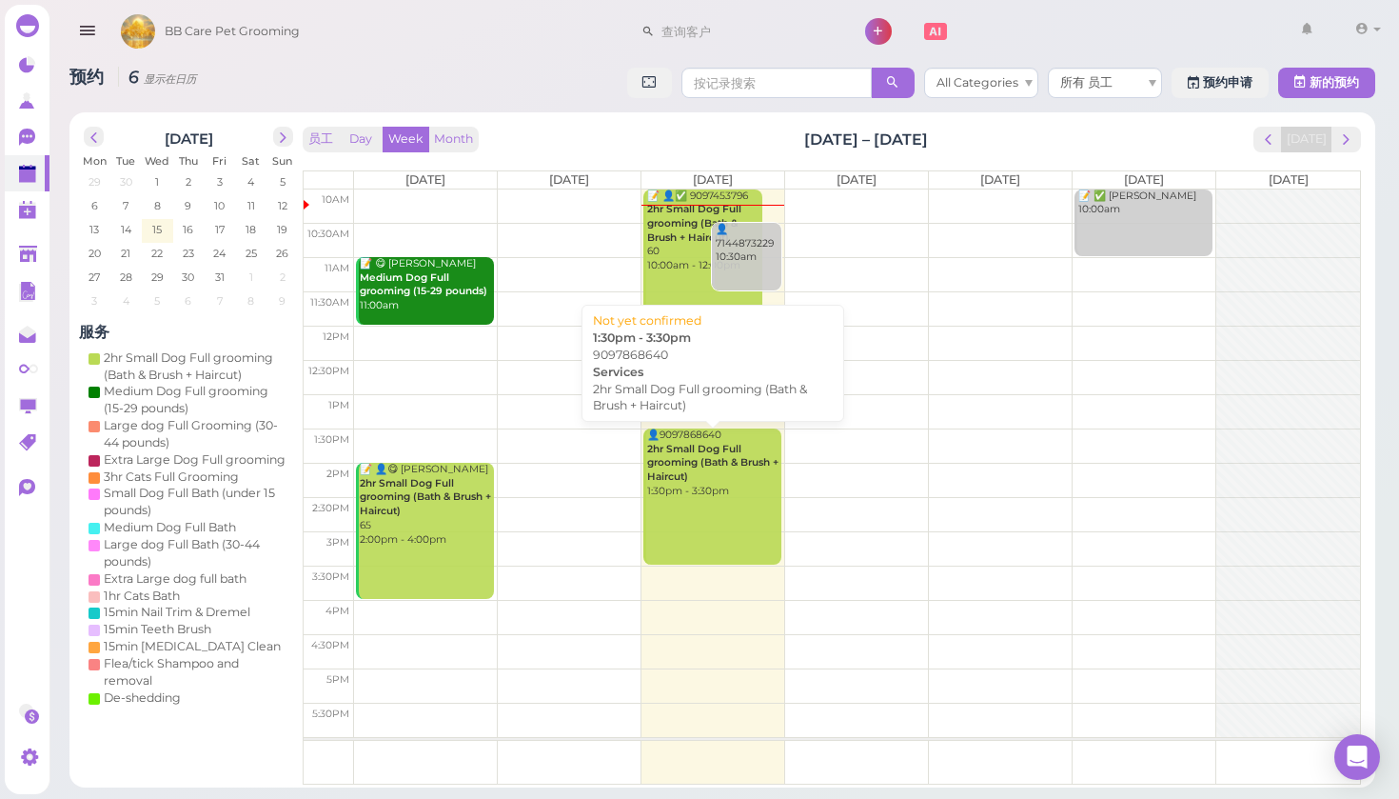
click at [738, 464] on b "2hr Small Dog Full grooming (Bath & Brush + Haircut)" at bounding box center [712, 463] width 131 height 40
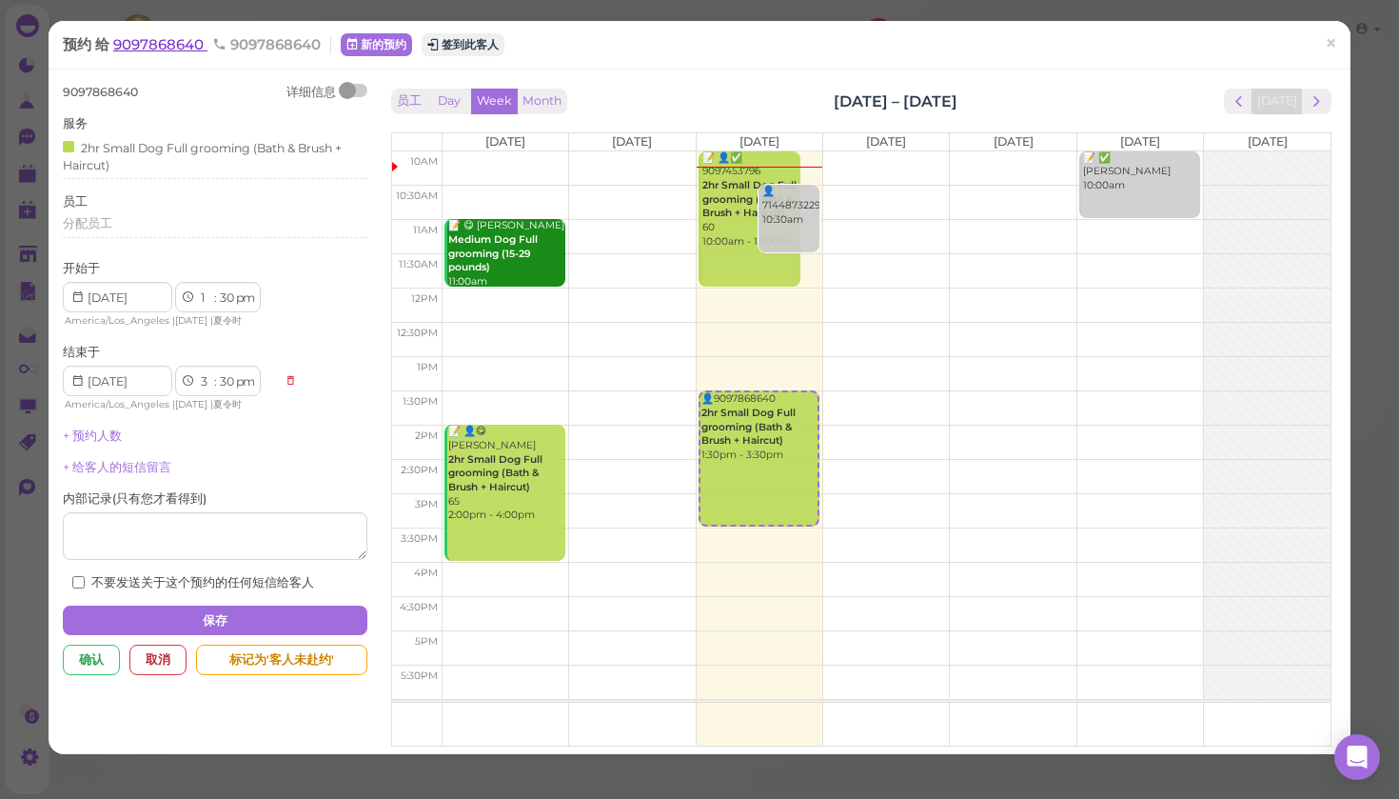
click at [183, 48] on span "9097868640" at bounding box center [160, 44] width 94 height 18
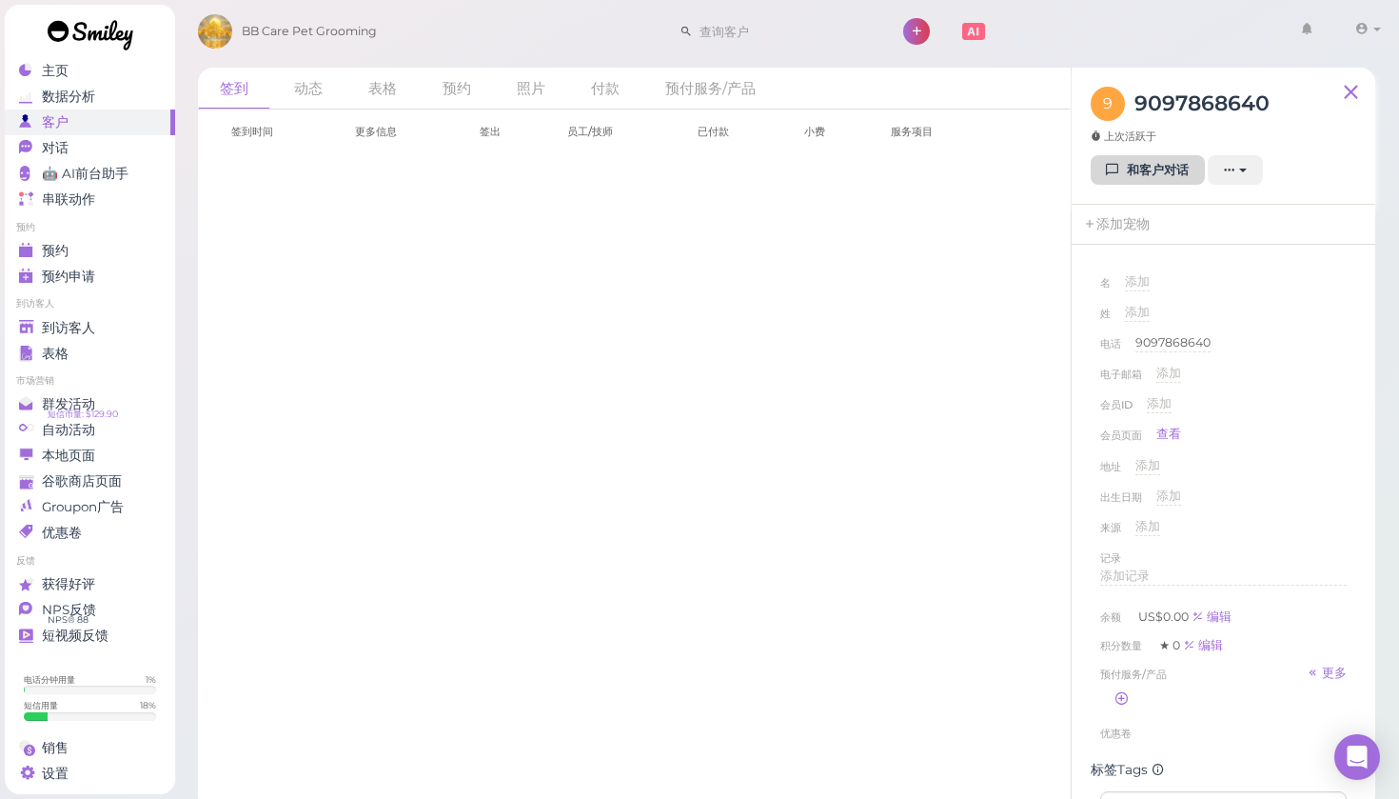
click at [1127, 176] on link "和客户对话" at bounding box center [1148, 170] width 114 height 30
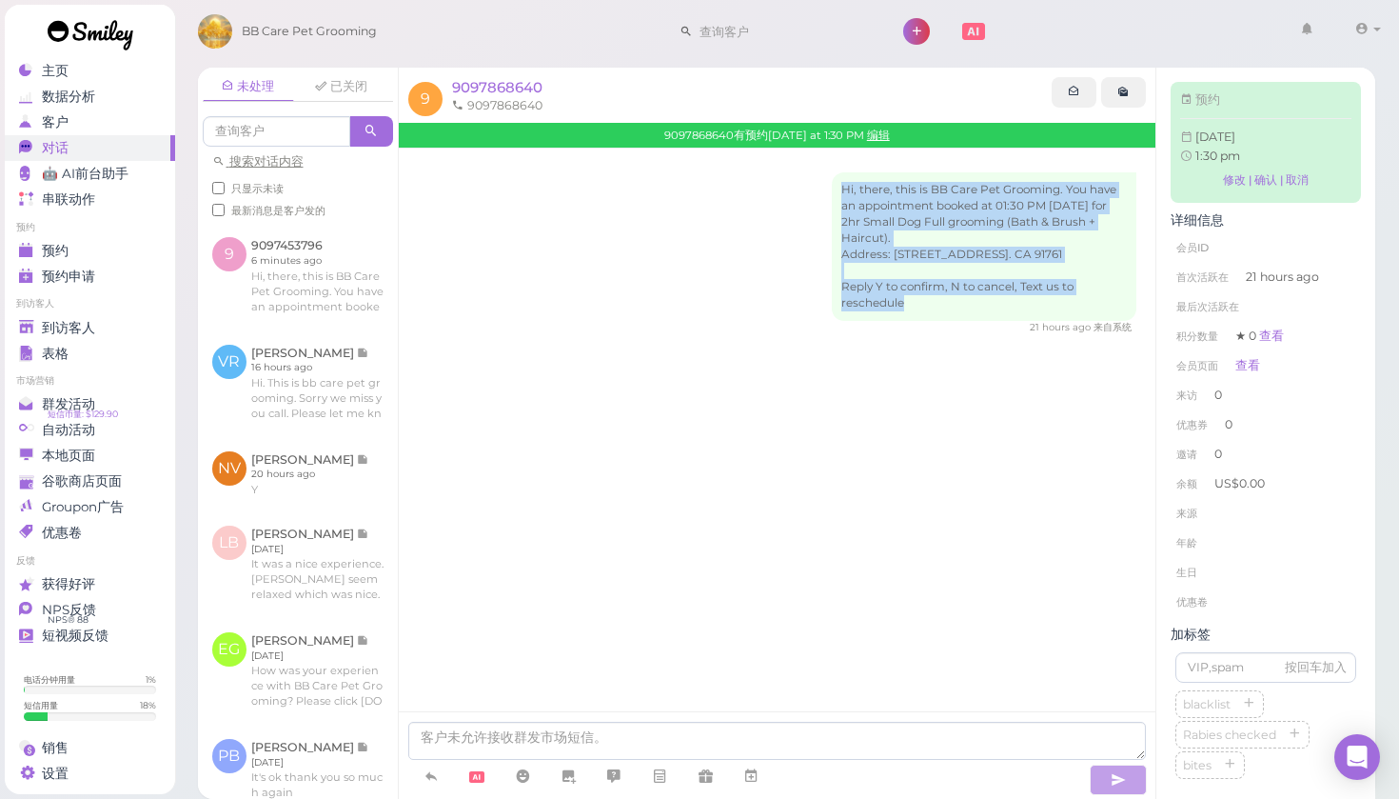
drag, startPoint x: 903, startPoint y: 311, endPoint x: 833, endPoint y: 188, distance: 142.4
click at [833, 188] on div "Hi, there, this is BB Care Pet Grooming. You have an appointment booked at 01:3…" at bounding box center [984, 246] width 305 height 148
copy div "Hi, there, this is BB Care Pet Grooming. You have an appointment booked at 01:3…"
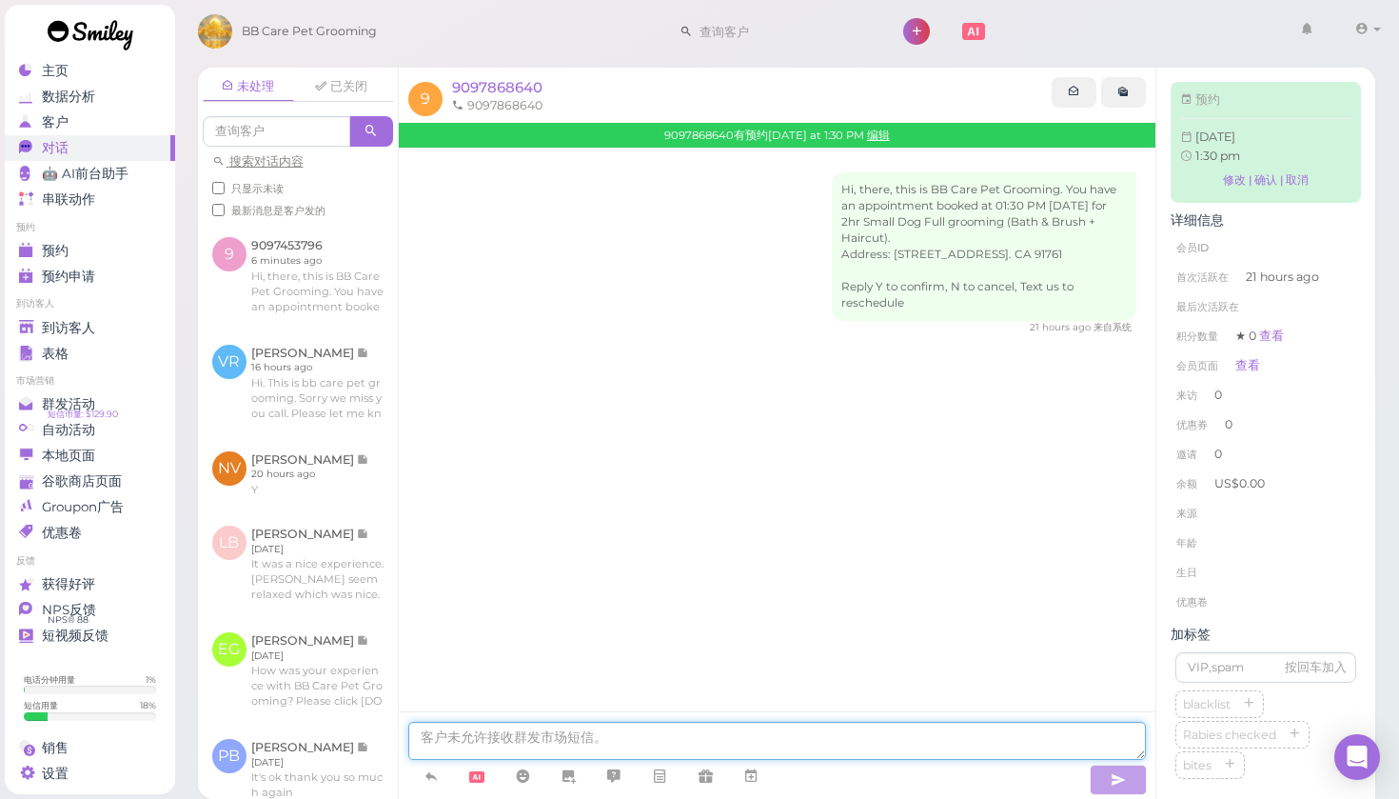
click at [505, 733] on textarea at bounding box center [777, 741] width 739 height 38
paste textarea "Hi, there, this is BB Care Pet Grooming. You have an appointment booked at 01:3…"
type textarea "Hi, there, this is BB Care Pet Grooming. You have an appointment booked at 01:3…"
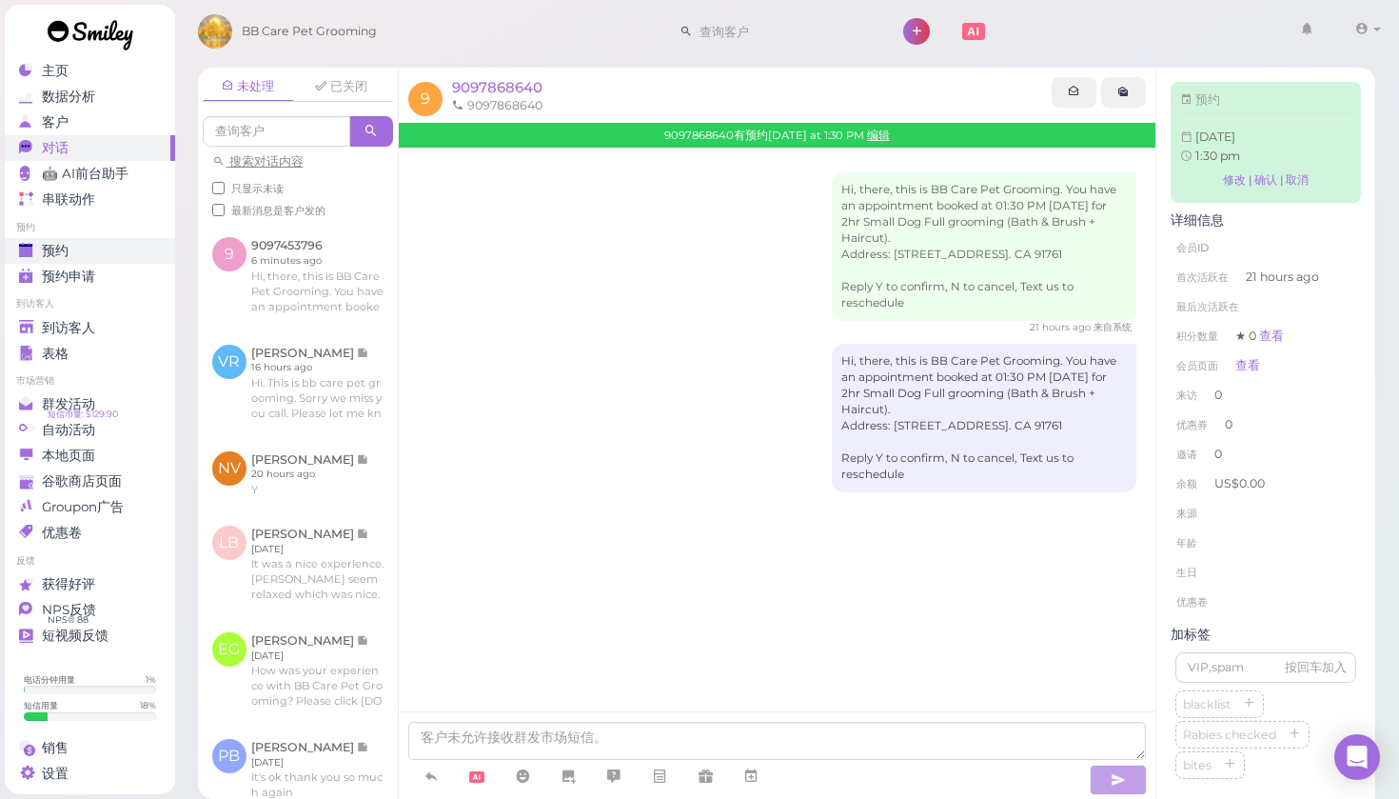
click at [63, 253] on span "预约" at bounding box center [55, 251] width 27 height 16
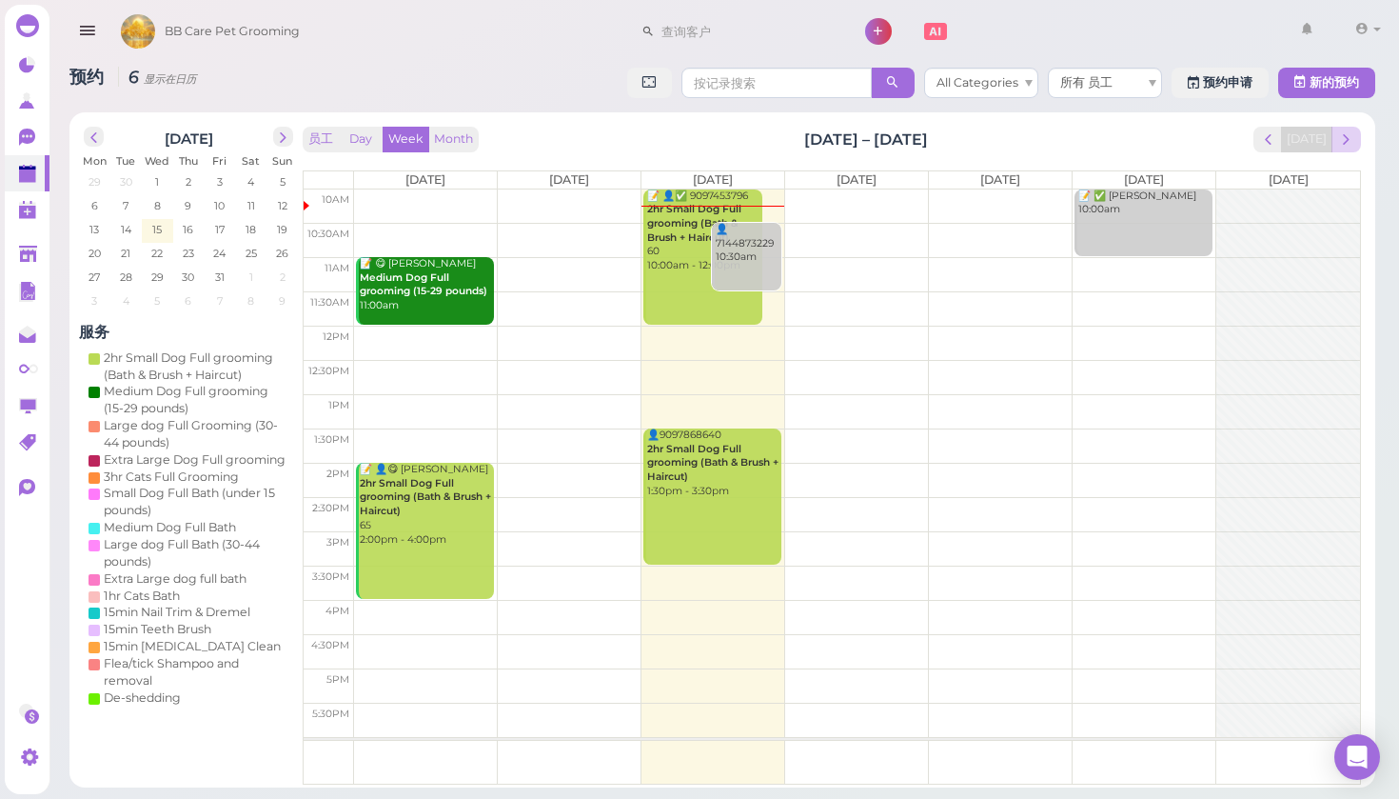
click at [1348, 143] on span "next" at bounding box center [1346, 139] width 18 height 18
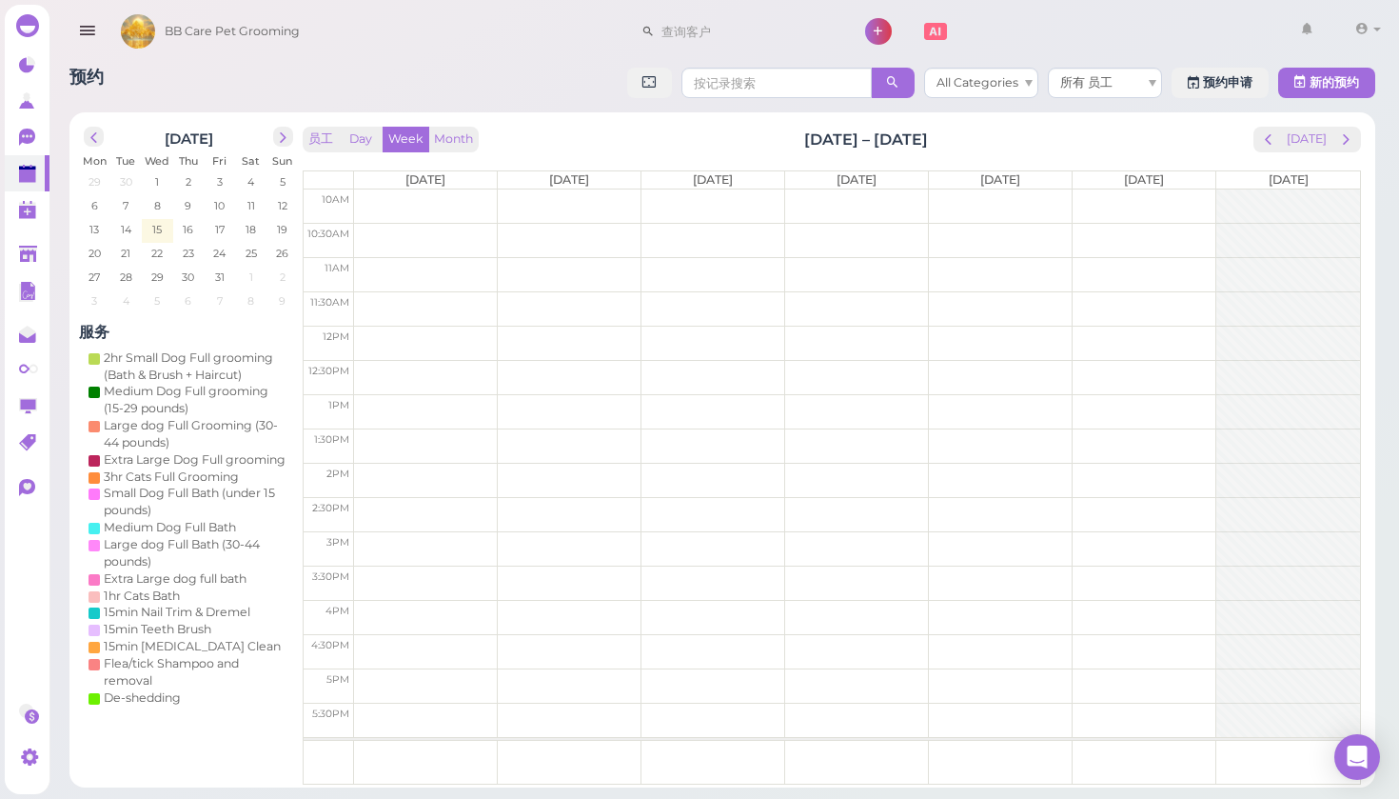
click at [426, 196] on td at bounding box center [857, 206] width 1006 height 34
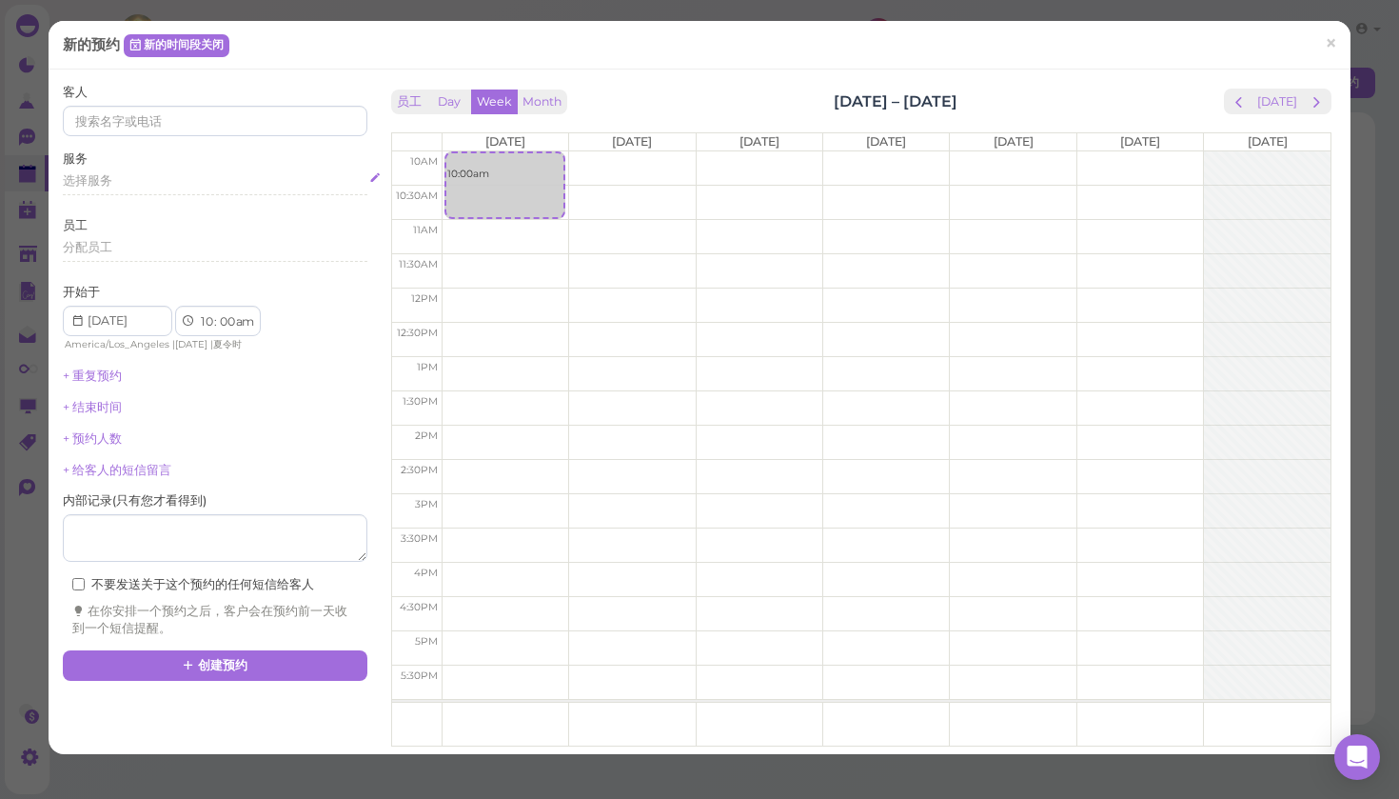
click at [93, 185] on span "选择服务" at bounding box center [87, 180] width 49 height 14
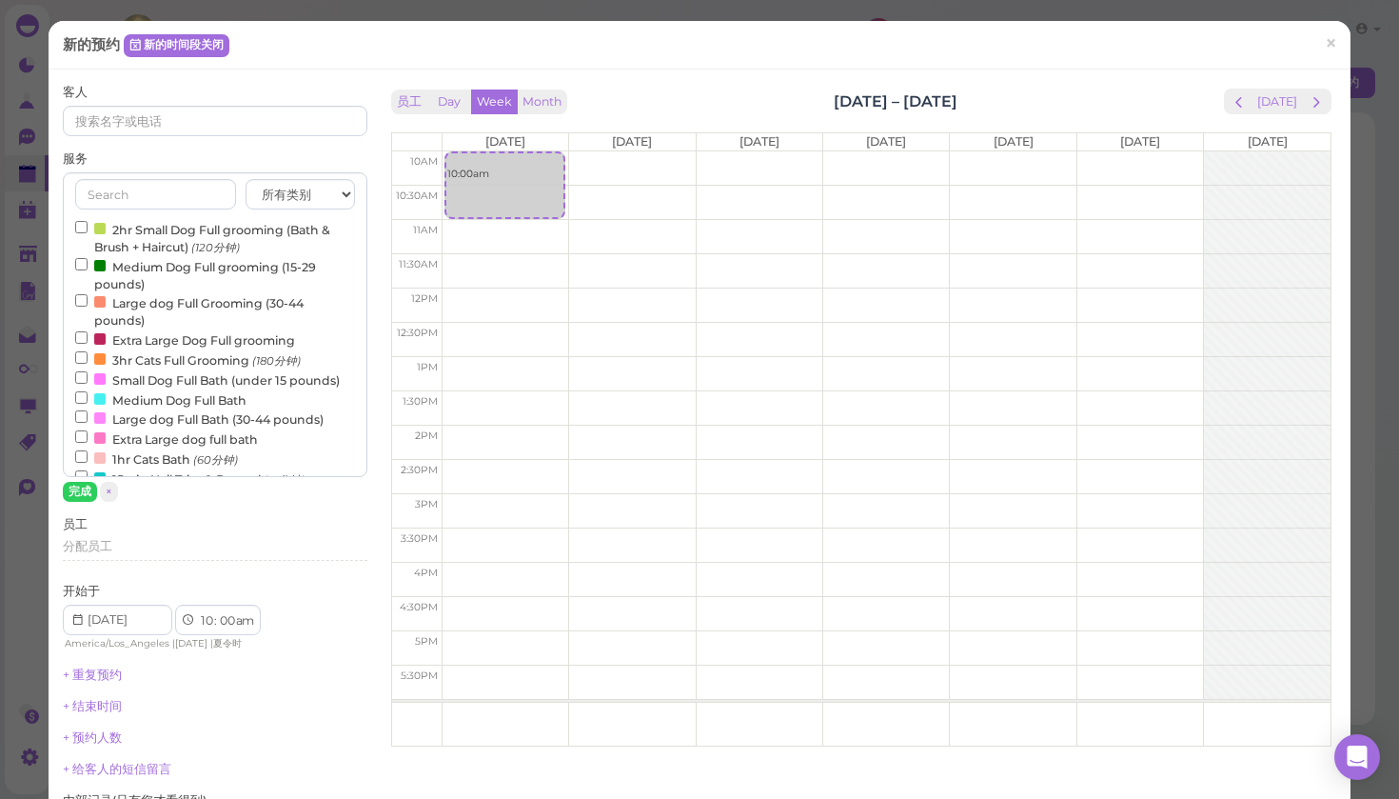
click at [80, 224] on input "2hr Small Dog Full grooming (Bath & Brush + Haircut) (120分钟)" at bounding box center [81, 227] width 12 height 12
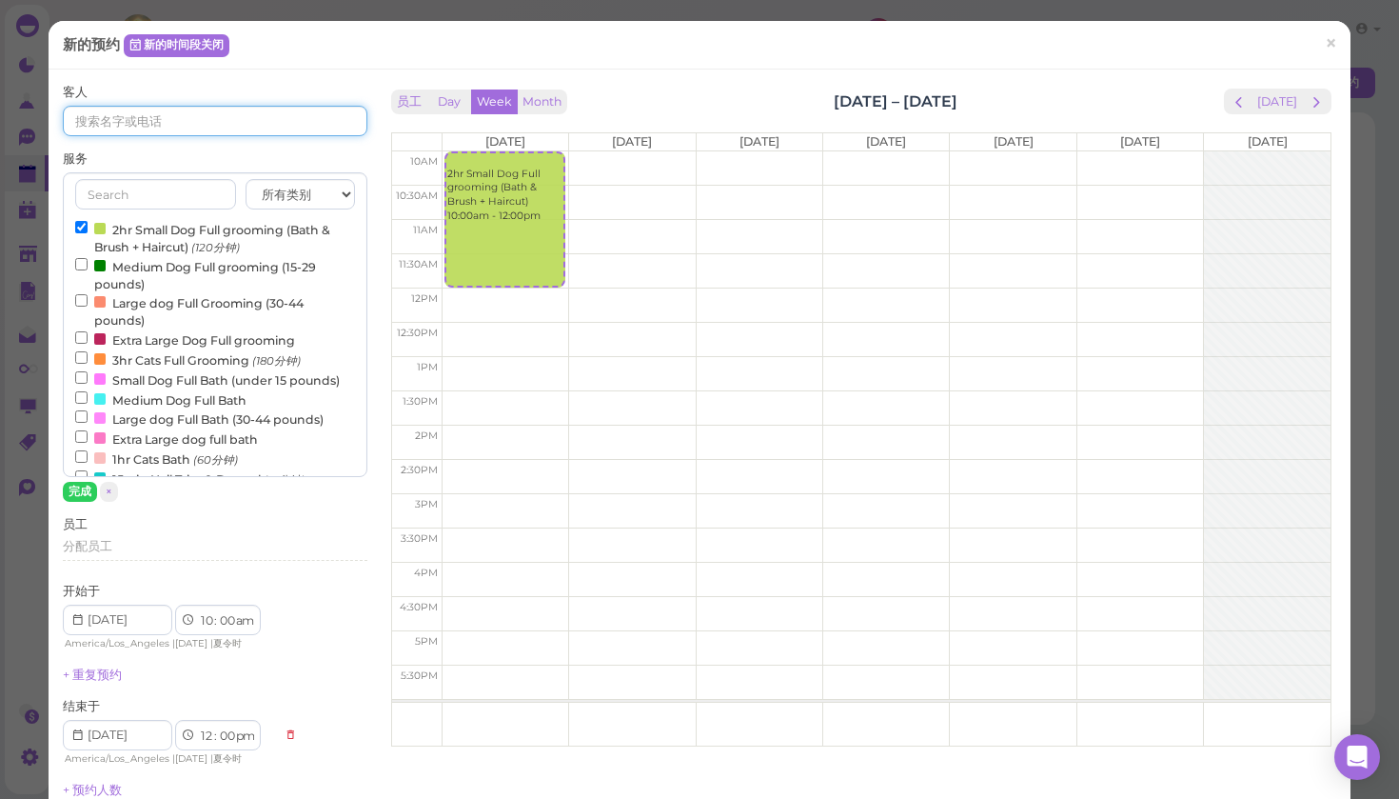
click at [139, 113] on input at bounding box center [215, 121] width 305 height 30
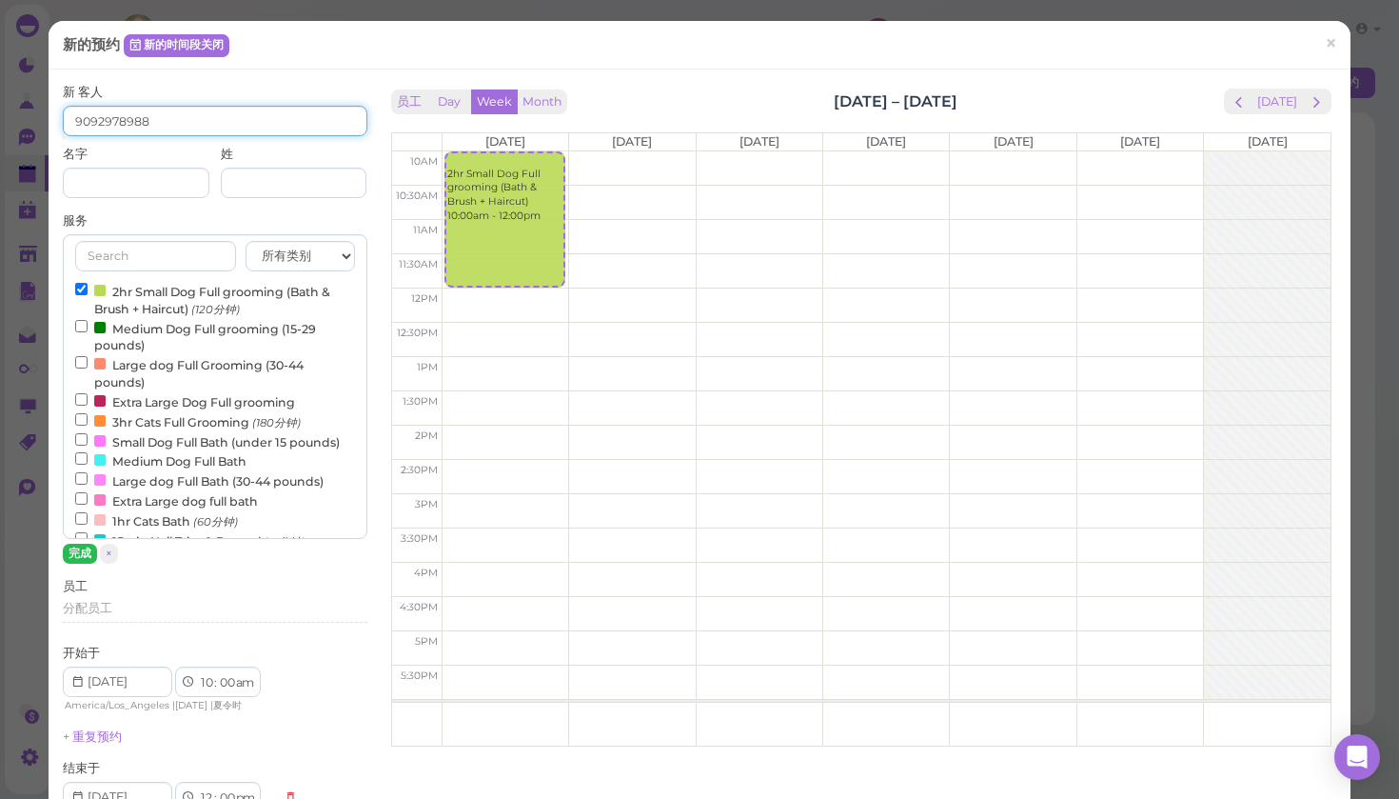
type input "9092978988"
click at [71, 553] on button "完成" at bounding box center [80, 554] width 34 height 20
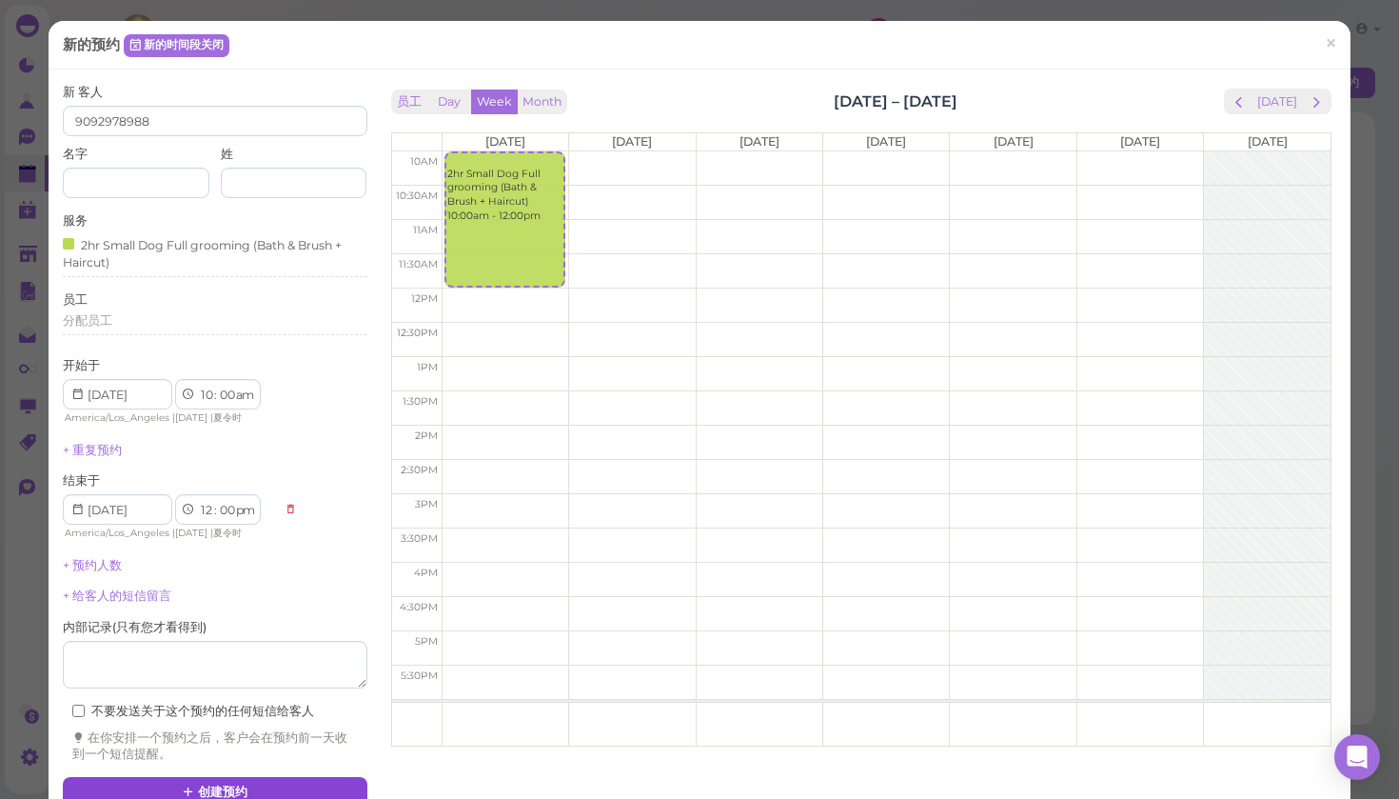
click at [169, 777] on button "创建预约" at bounding box center [215, 792] width 305 height 30
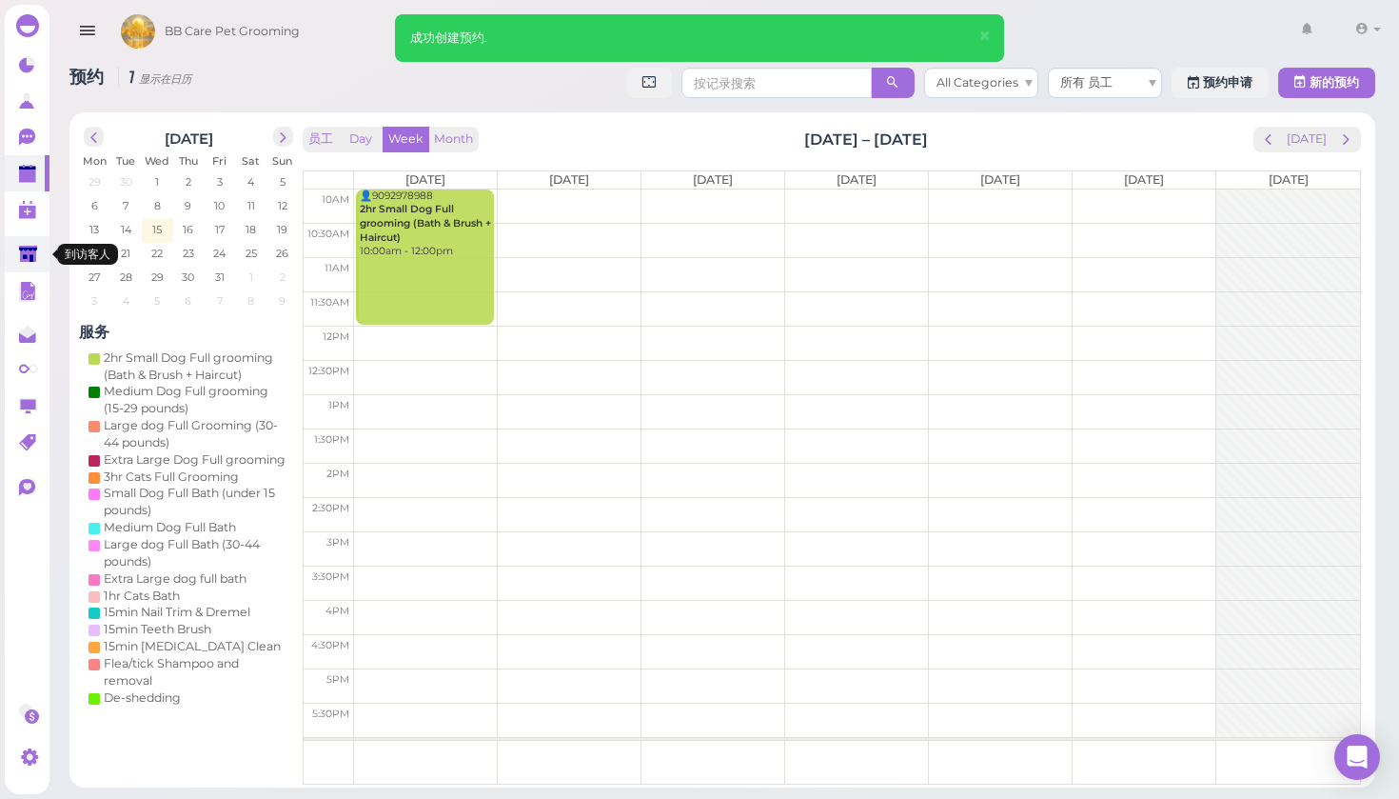
click at [37, 258] on icon at bounding box center [29, 256] width 20 height 20
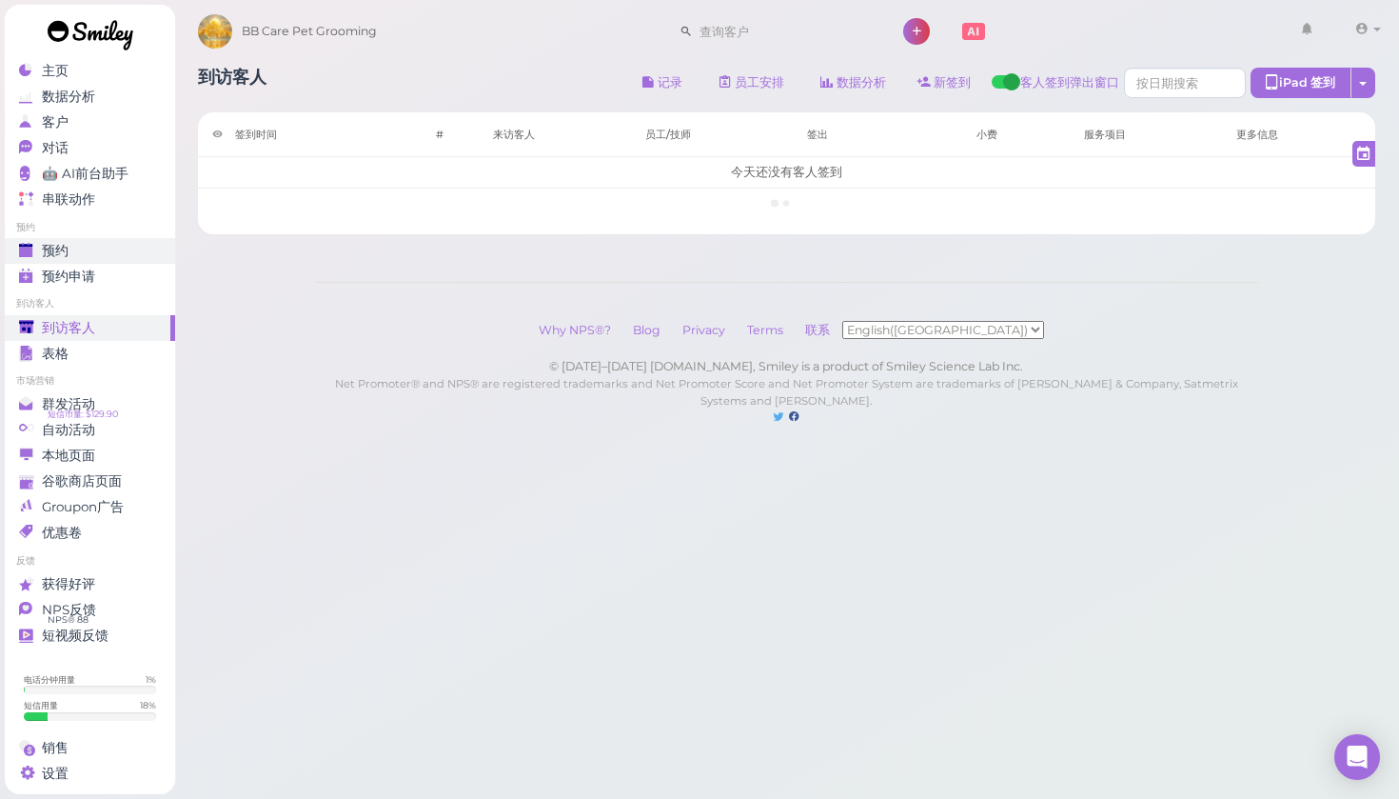
click at [47, 246] on span "预约" at bounding box center [55, 251] width 27 height 16
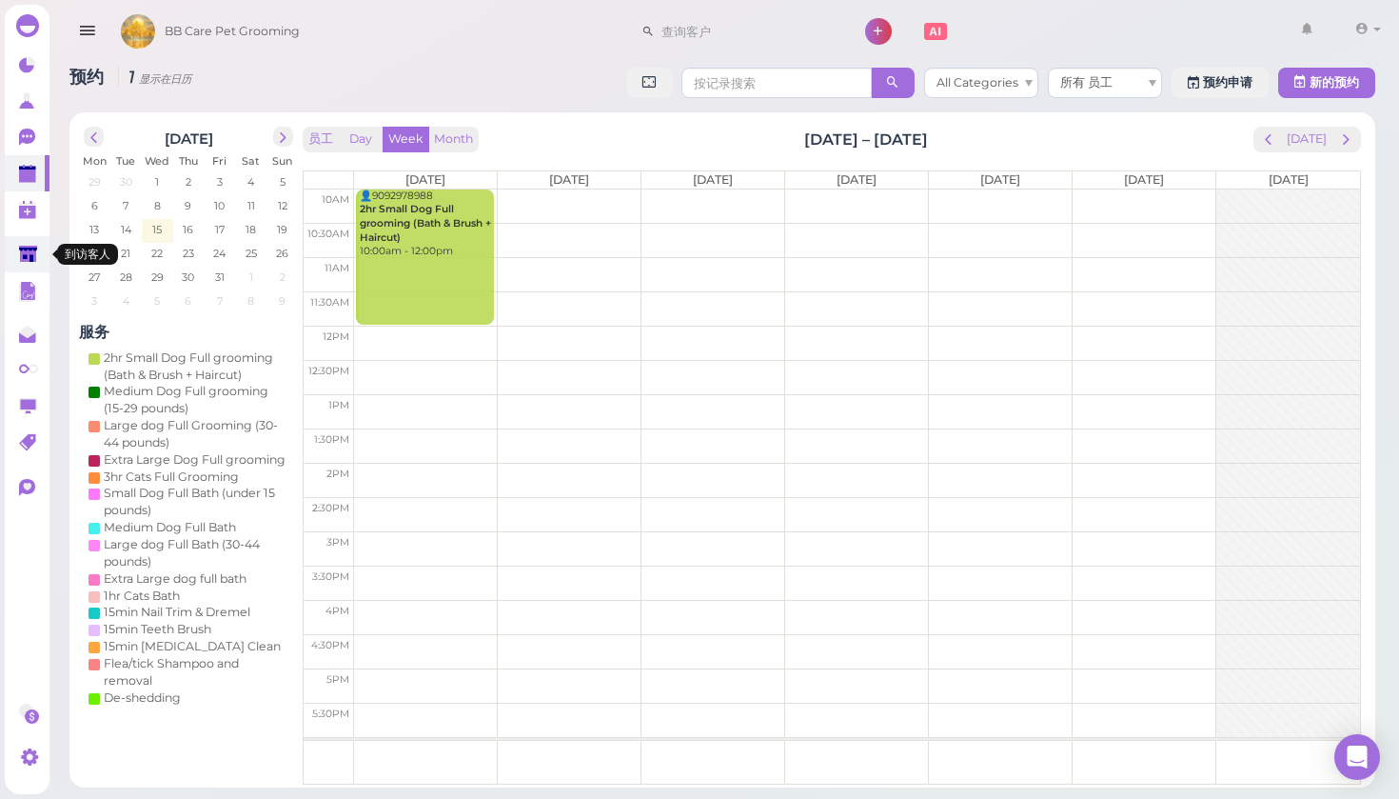
click at [26, 244] on link at bounding box center [27, 254] width 45 height 36
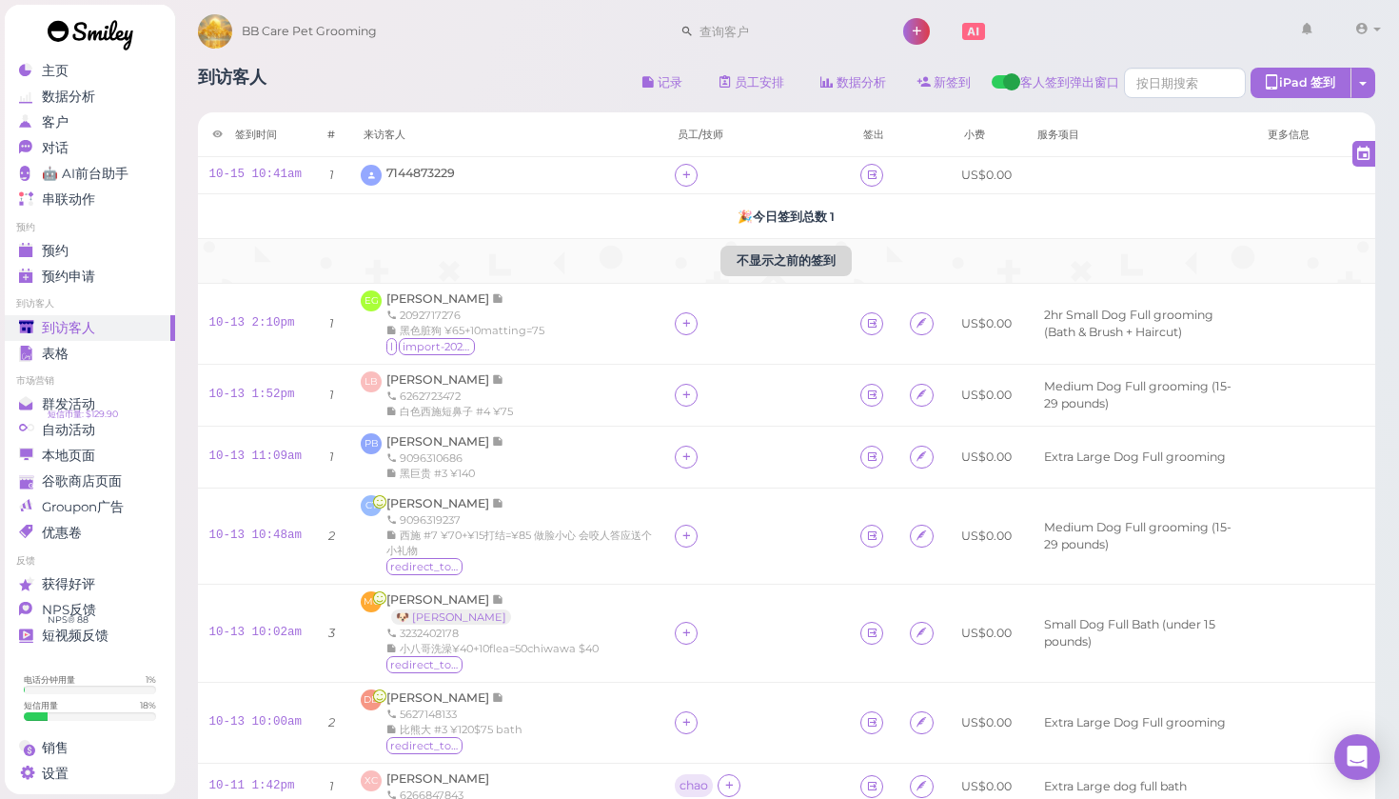
click at [774, 263] on button "不显示之前的签到" at bounding box center [786, 261] width 131 height 30
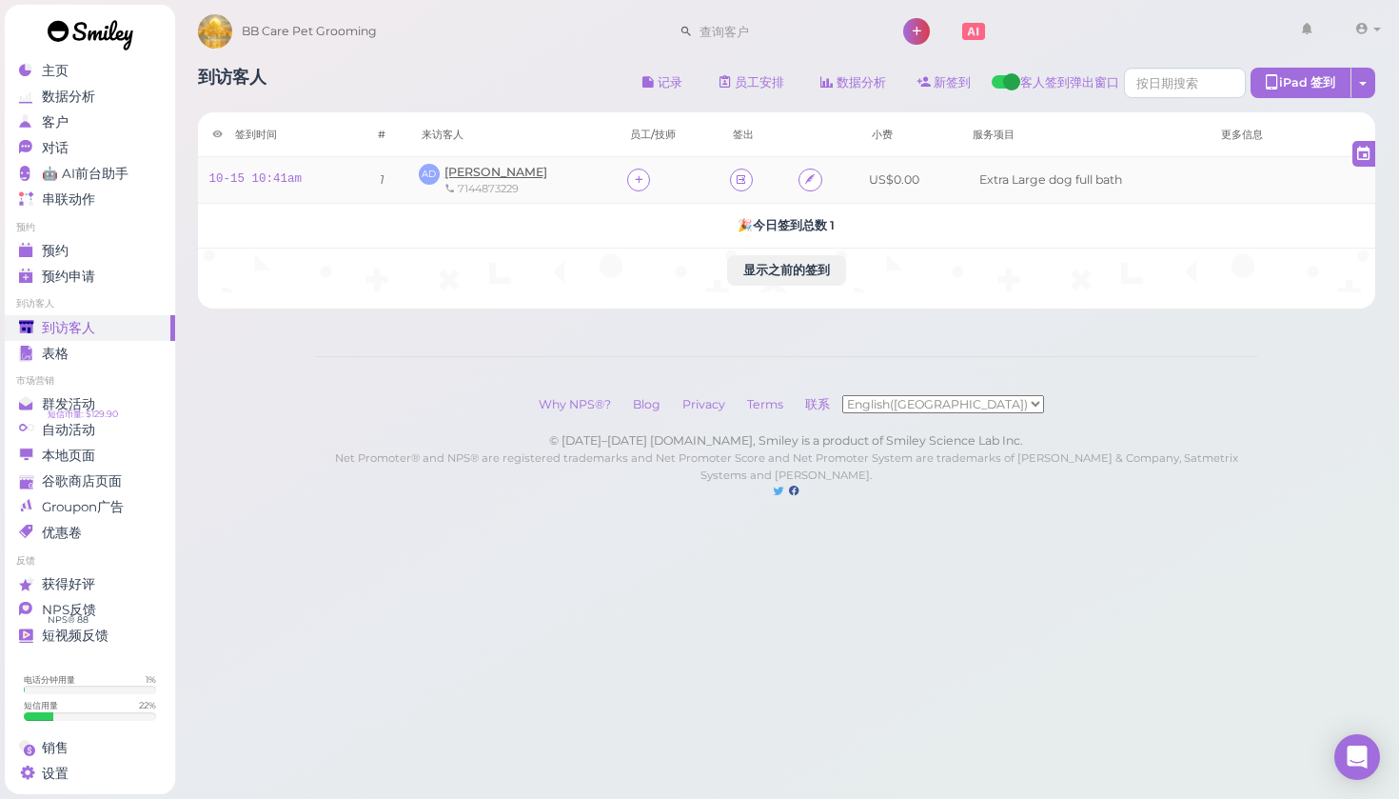
click at [485, 174] on span "[PERSON_NAME]" at bounding box center [496, 172] width 103 height 14
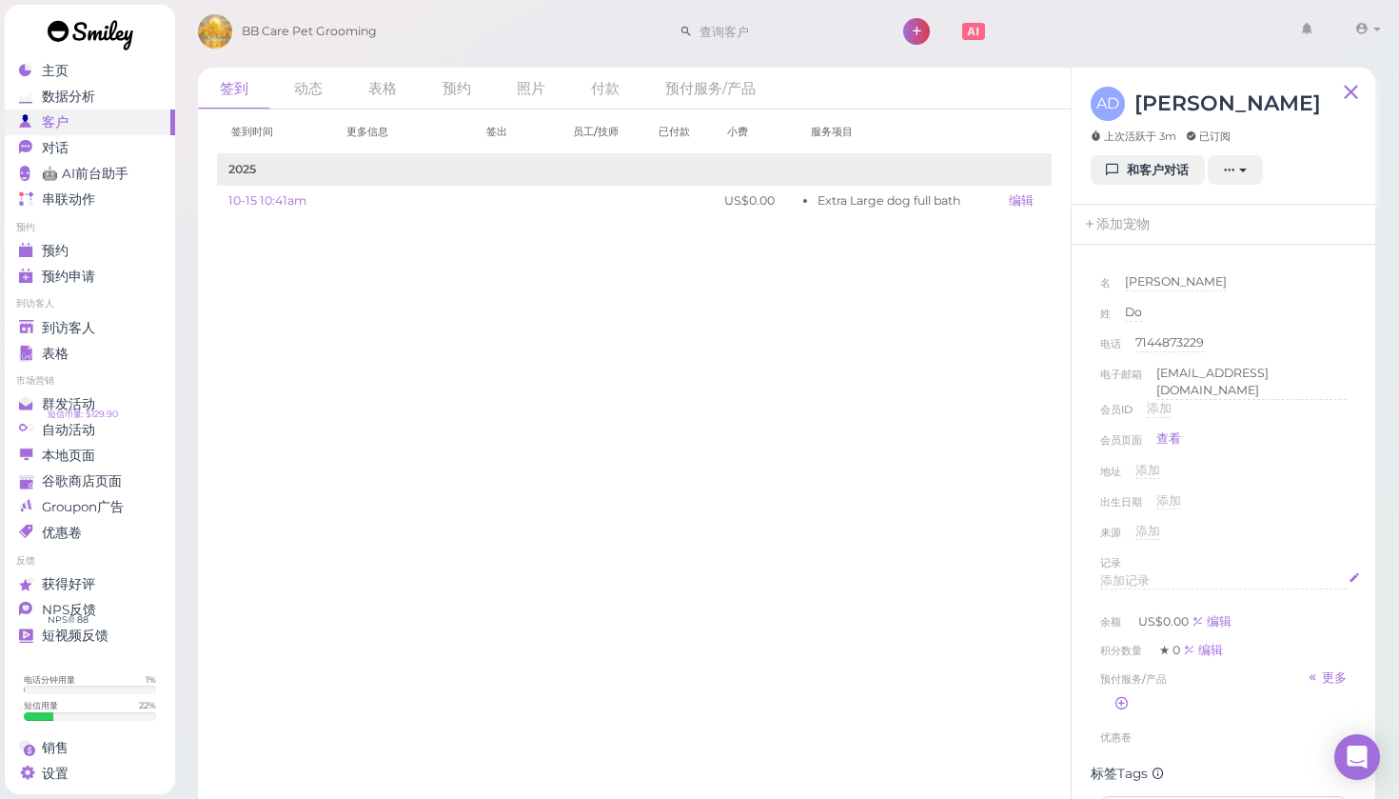
click at [1146, 578] on span "添加记录" at bounding box center [1124, 580] width 49 height 14
click at [1113, 754] on button "完成" at bounding box center [1117, 764] width 34 height 20
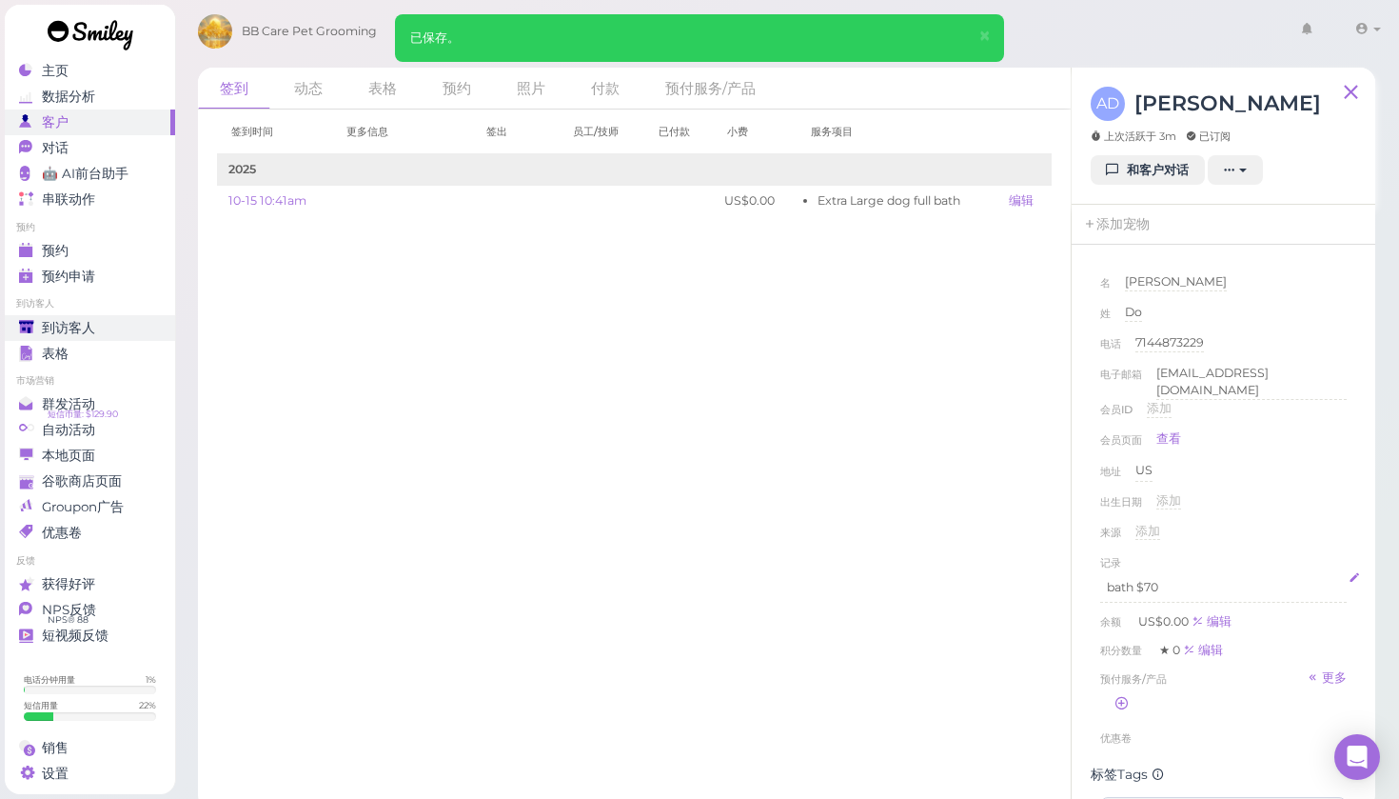
click at [89, 328] on span "到访客人" at bounding box center [68, 328] width 53 height 16
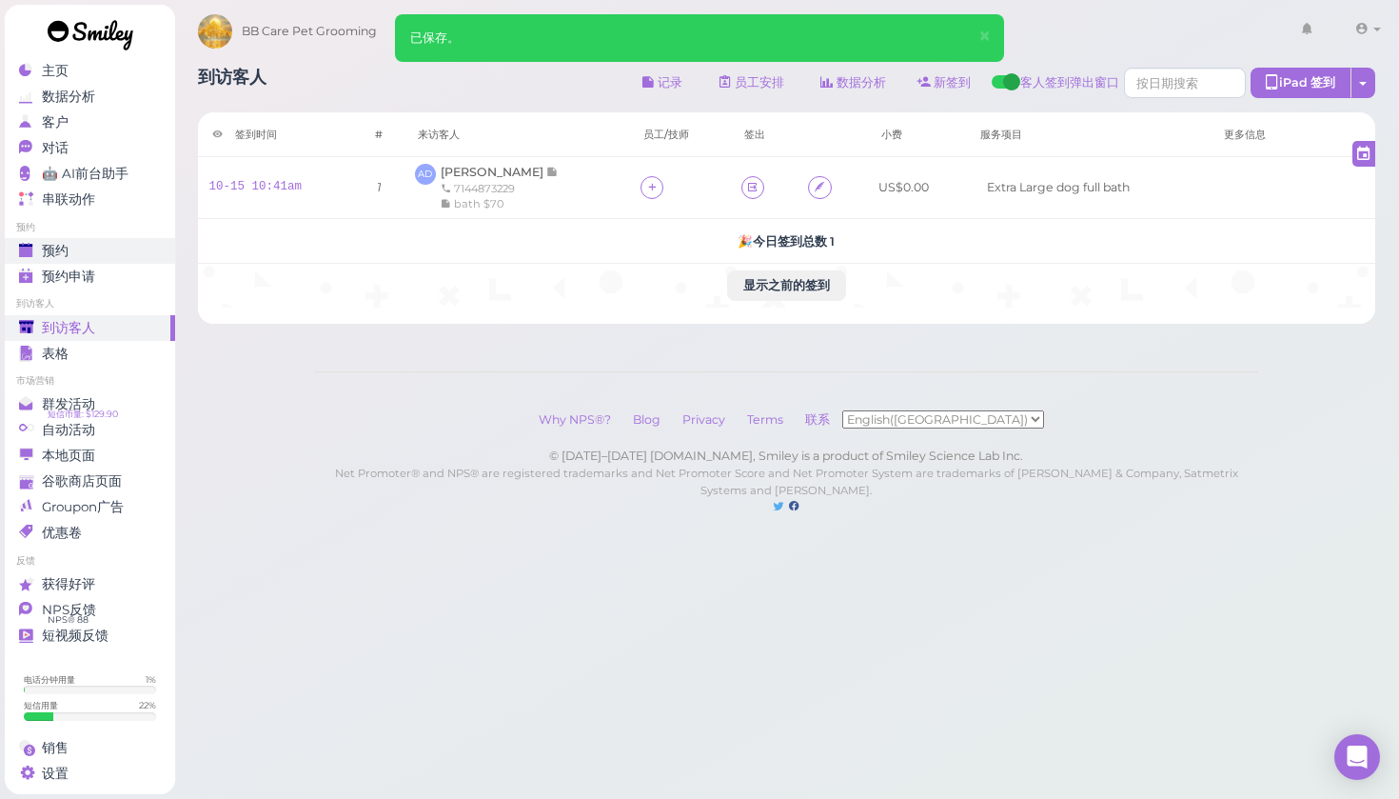
click at [53, 247] on span "预约" at bounding box center [55, 251] width 27 height 16
